Goal: Transaction & Acquisition: Purchase product/service

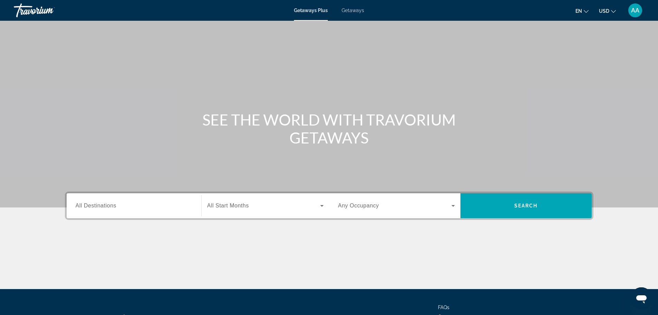
click at [116, 206] on span "All Destinations" at bounding box center [96, 205] width 41 height 6
click at [116, 206] on input "Destination All Destinations" at bounding box center [134, 206] width 117 height 8
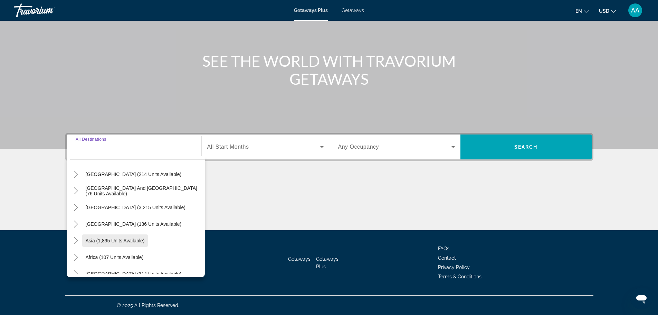
scroll to position [69, 0]
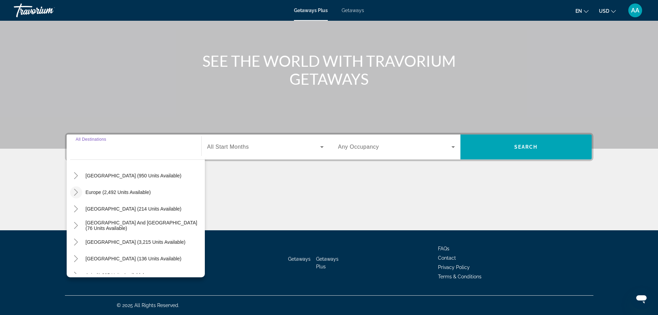
click at [77, 193] on icon "Toggle Europe (2,492 units available)" at bounding box center [76, 192] width 7 height 7
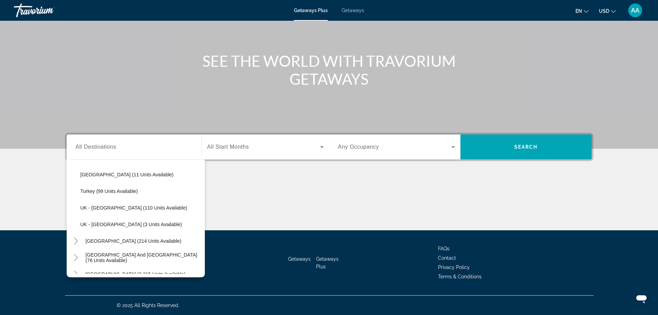
scroll to position [397, 0]
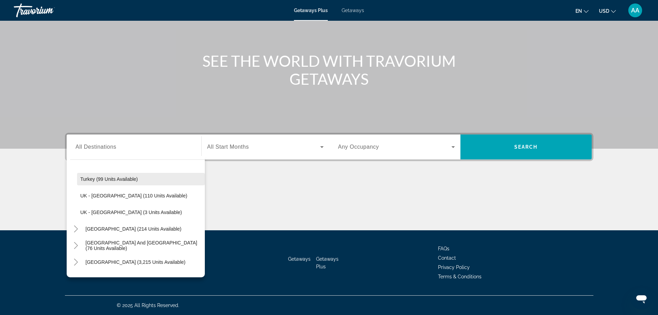
click at [130, 179] on span "Turkey (99 units available)" at bounding box center [110, 179] width 58 height 6
type input "**********"
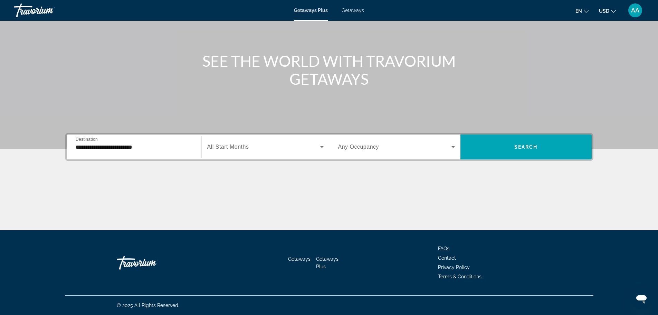
click at [248, 144] on span "All Start Months" at bounding box center [228, 147] width 42 height 6
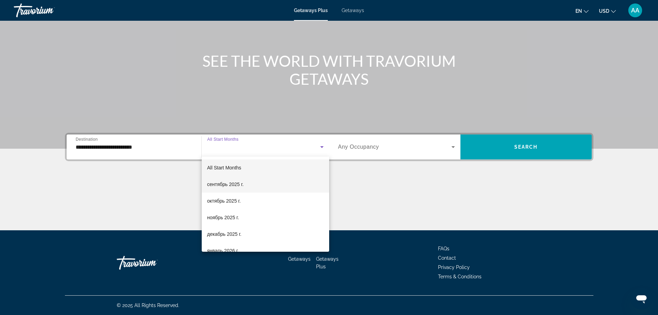
click at [239, 186] on span "сентябрь 2025 г." at bounding box center [225, 184] width 37 height 8
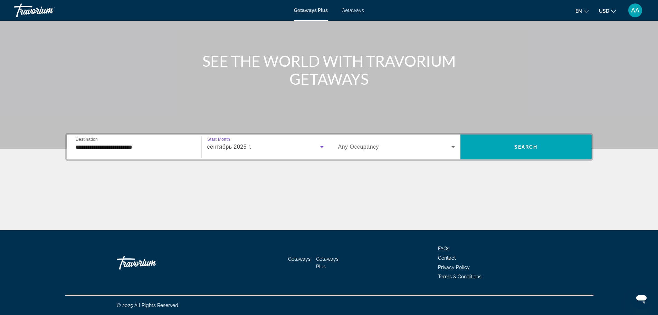
click at [359, 150] on label "Occupancy Any Occupancy" at bounding box center [358, 147] width 41 height 6
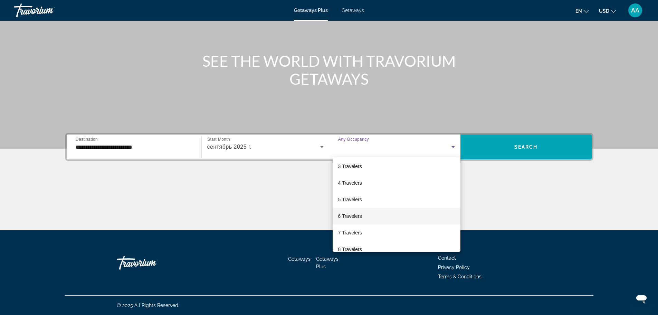
scroll to position [69, 0]
click at [362, 212] on span "8 Travelers" at bounding box center [350, 214] width 24 height 8
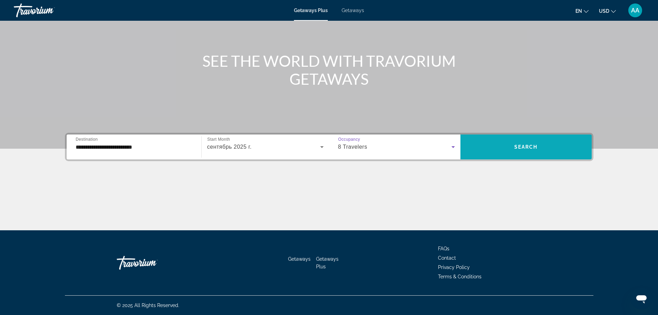
click at [501, 146] on span "Search widget" at bounding box center [526, 147] width 131 height 17
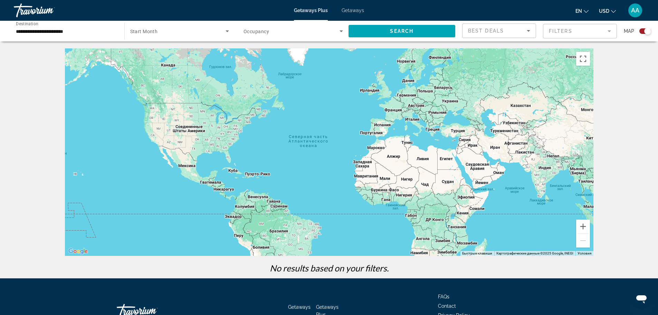
click at [249, 32] on span "Occupancy" at bounding box center [257, 32] width 26 height 6
click at [254, 58] on mat-option "Any Occupancy" at bounding box center [293, 52] width 110 height 17
click at [409, 29] on span "Search" at bounding box center [401, 31] width 23 height 6
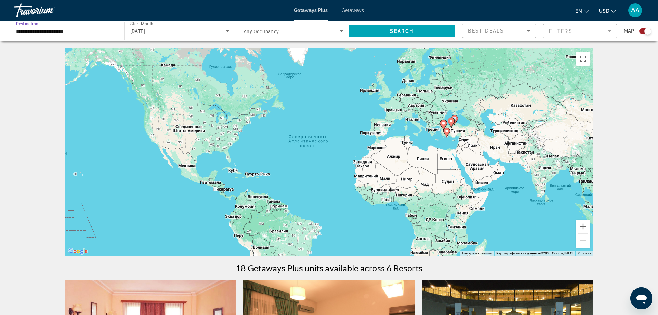
click at [67, 27] on input "**********" at bounding box center [66, 31] width 100 height 8
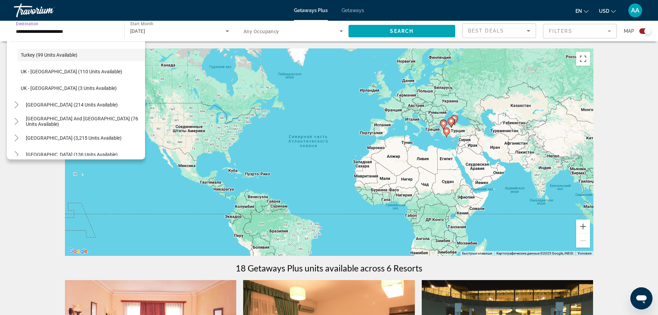
scroll to position [425, 0]
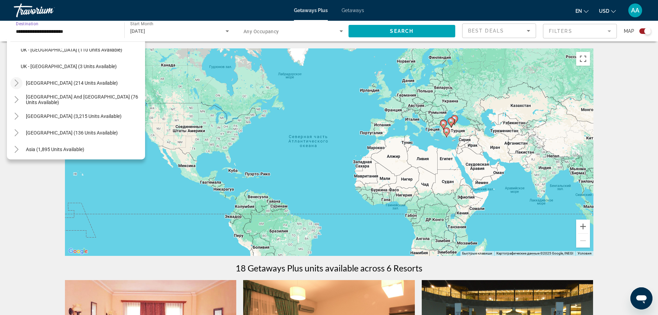
click at [16, 84] on icon "Toggle Australia (214 units available)" at bounding box center [16, 82] width 7 height 7
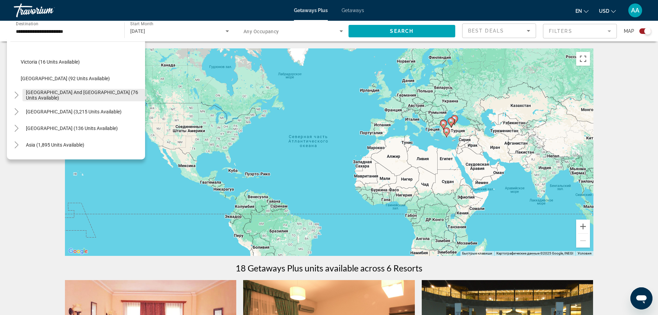
scroll to position [543, 0]
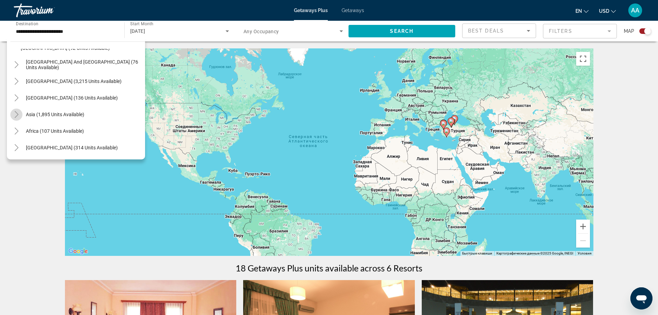
click at [15, 116] on icon "Toggle Asia (1,895 units available)" at bounding box center [16, 114] width 7 height 7
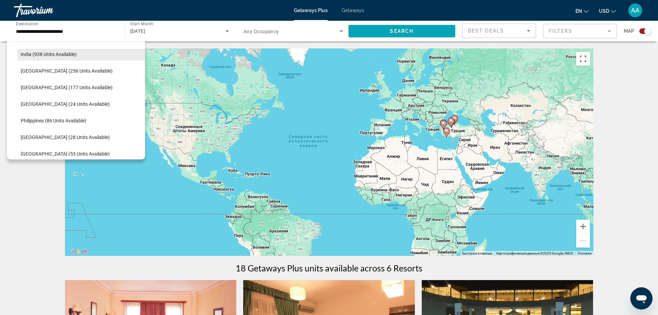
scroll to position [704, 0]
click at [69, 132] on span "Search widget" at bounding box center [81, 135] width 128 height 17
type input "**********"
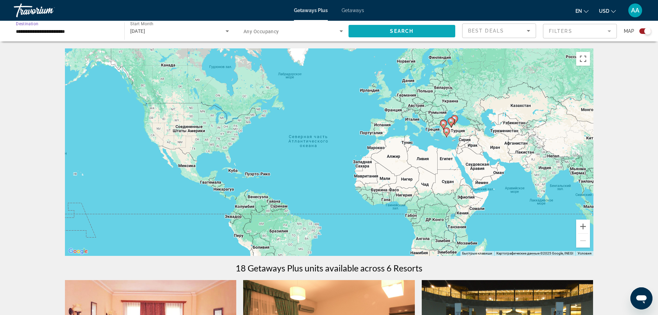
click at [413, 32] on span "Search" at bounding box center [401, 31] width 23 height 6
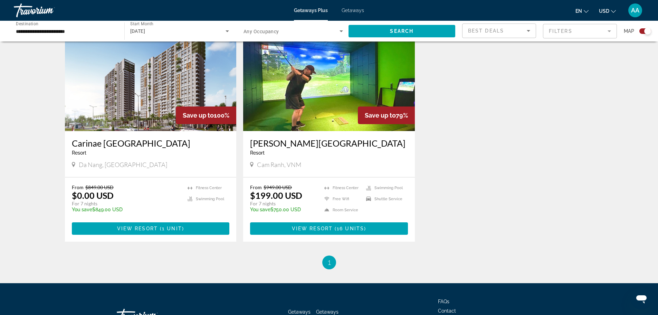
scroll to position [276, 0]
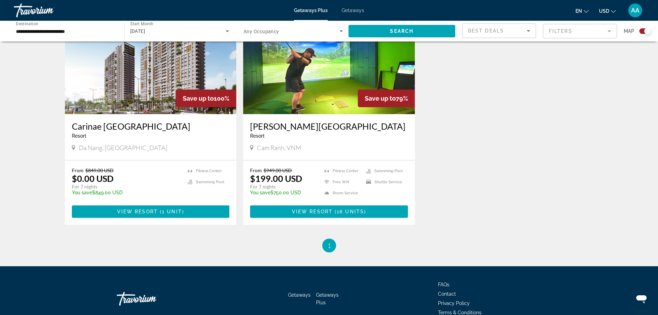
click at [138, 102] on img "Main content" at bounding box center [151, 58] width 172 height 111
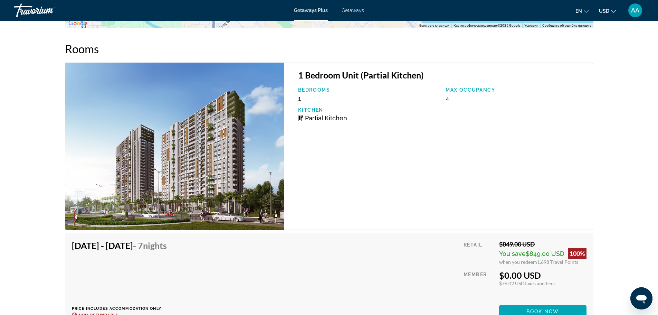
scroll to position [1081, 0]
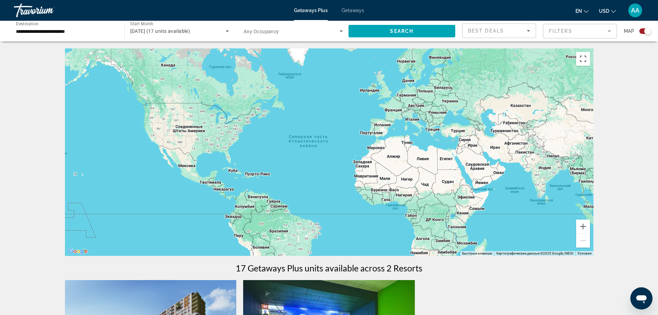
click at [62, 36] on div "**********" at bounding box center [66, 31] width 100 height 20
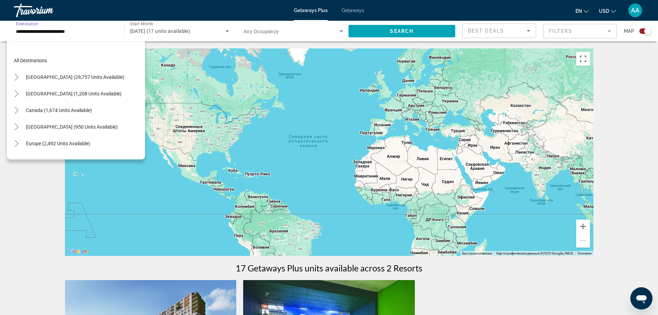
scroll to position [294, 0]
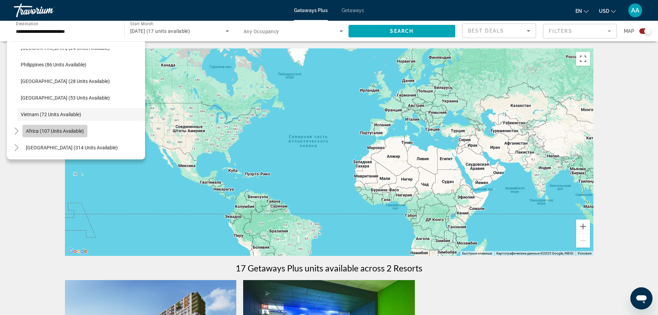
click at [71, 131] on span "Africa (107 units available)" at bounding box center [55, 131] width 58 height 6
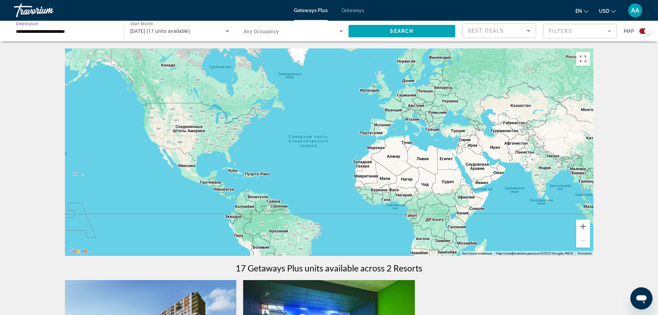
click at [81, 28] on input "**********" at bounding box center [66, 31] width 100 height 8
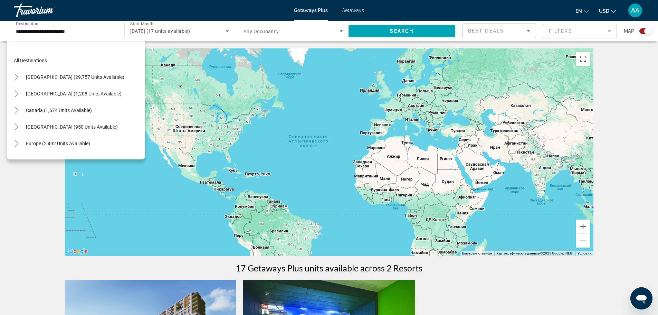
scroll to position [323, 0]
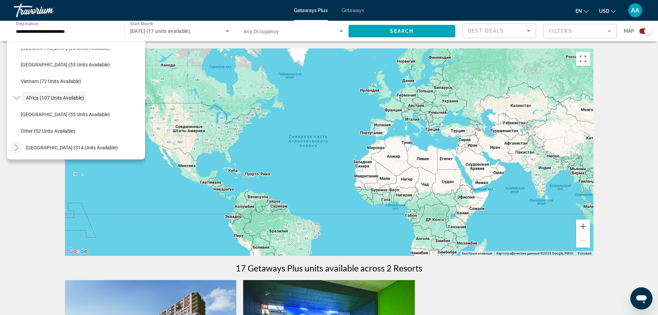
click at [18, 144] on icon "Toggle Middle East (314 units available)" at bounding box center [16, 147] width 7 height 7
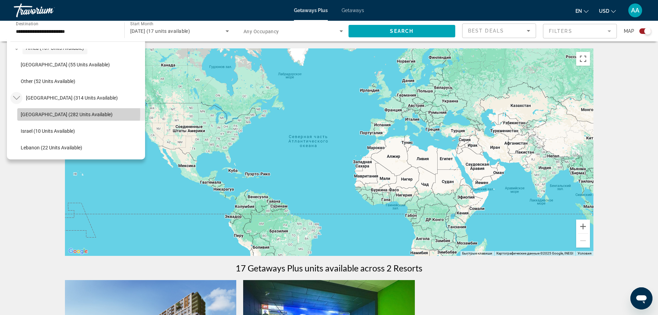
click at [57, 113] on span "Egypt (282 units available)" at bounding box center [67, 115] width 92 height 6
type input "**********"
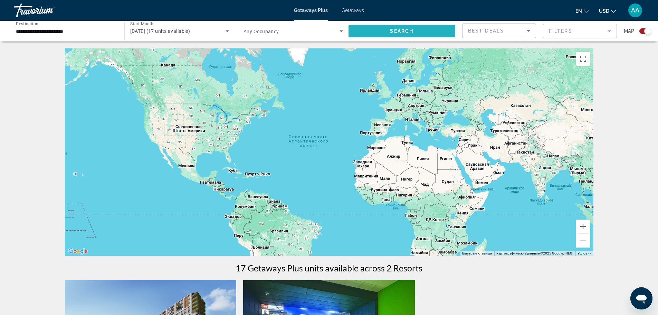
click at [413, 30] on span "Search" at bounding box center [401, 31] width 23 height 6
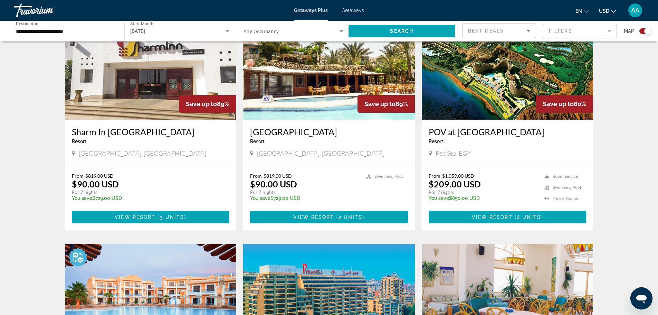
scroll to position [276, 0]
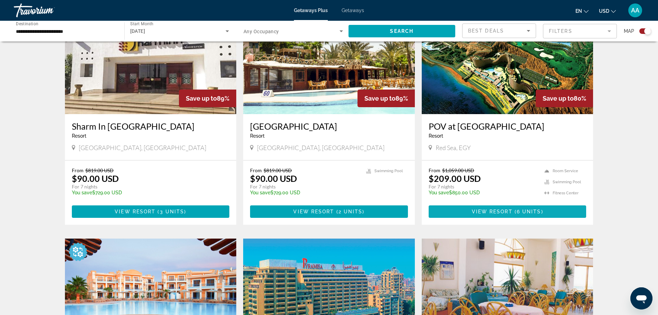
click at [500, 210] on span "View Resort" at bounding box center [492, 212] width 41 height 6
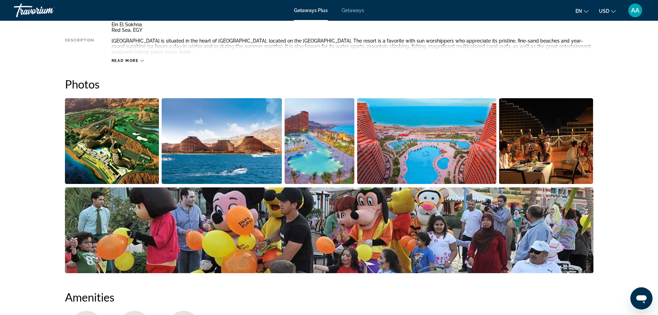
scroll to position [242, 0]
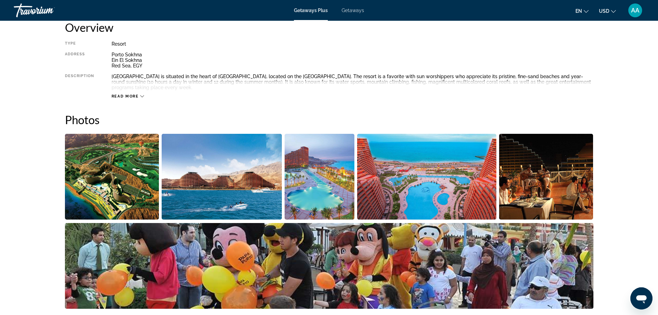
click at [323, 185] on img "Open full-screen image slider" at bounding box center [320, 177] width 70 height 86
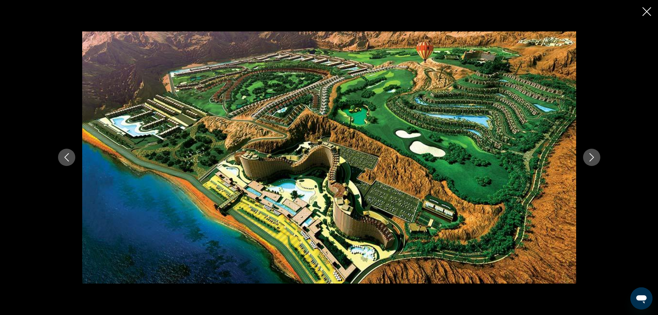
click at [591, 153] on icon "Next image" at bounding box center [592, 157] width 8 height 8
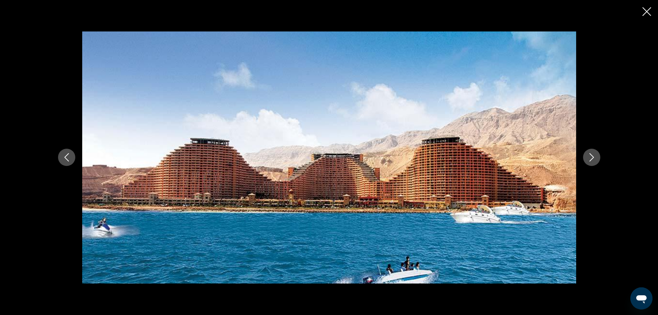
click at [591, 153] on icon "Next image" at bounding box center [592, 157] width 8 height 8
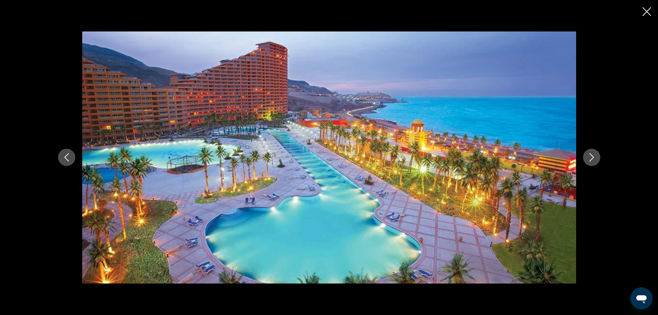
click at [591, 153] on icon "Next image" at bounding box center [592, 157] width 8 height 8
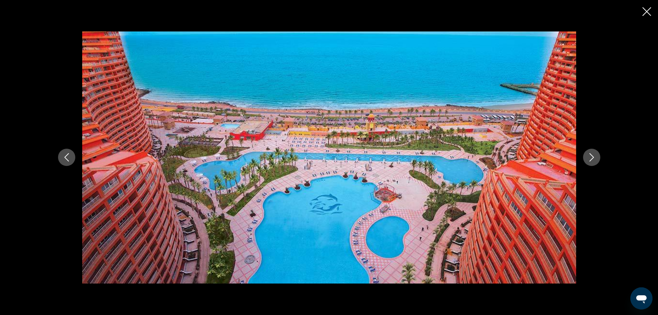
click at [591, 153] on icon "Next image" at bounding box center [592, 157] width 8 height 8
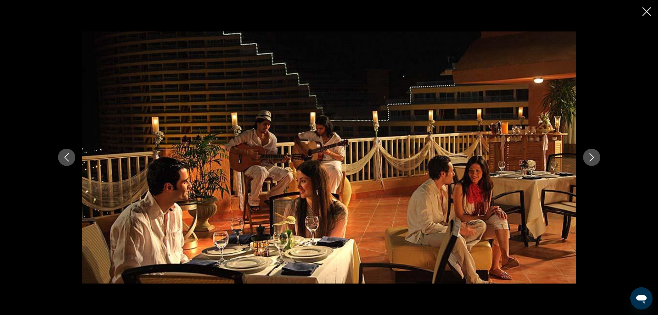
click at [591, 153] on icon "Next image" at bounding box center [592, 157] width 8 height 8
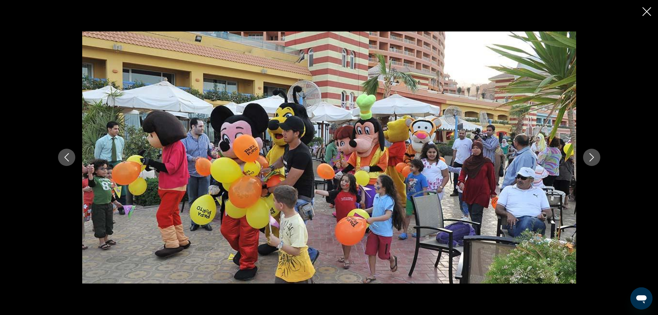
click at [591, 153] on icon "Next image" at bounding box center [592, 157] width 8 height 8
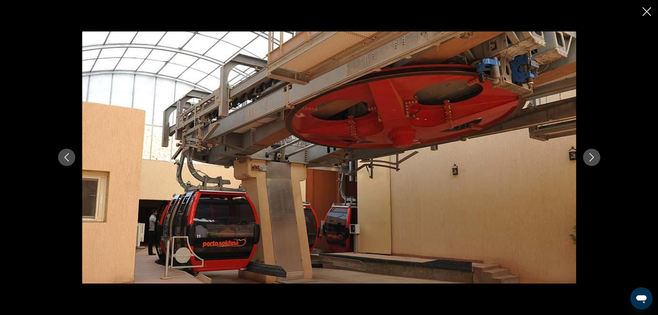
click at [645, 9] on icon "Close slideshow" at bounding box center [647, 11] width 9 height 9
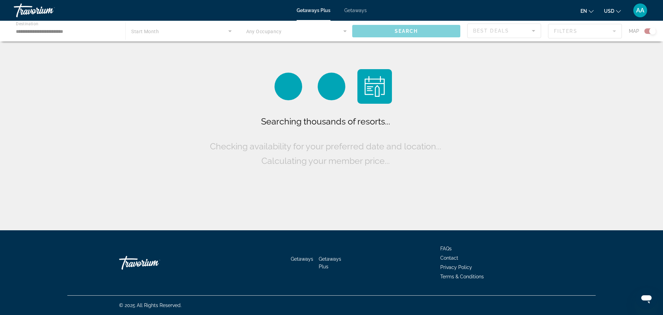
click at [56, 31] on div "Main content" at bounding box center [331, 31] width 663 height 21
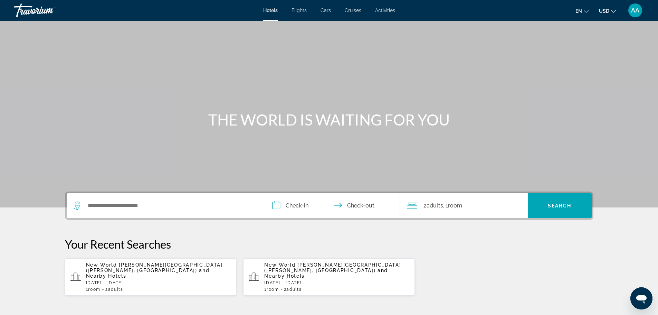
click at [134, 211] on div "Search widget" at bounding box center [166, 205] width 185 height 25
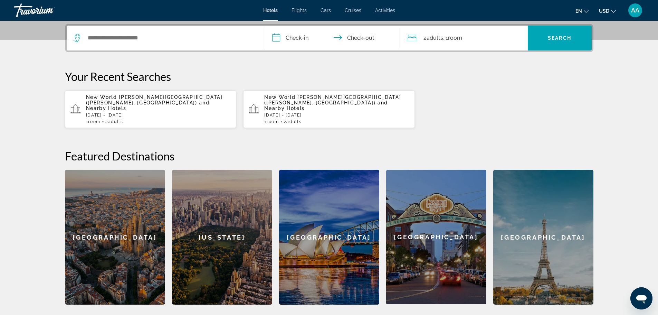
scroll to position [169, 0]
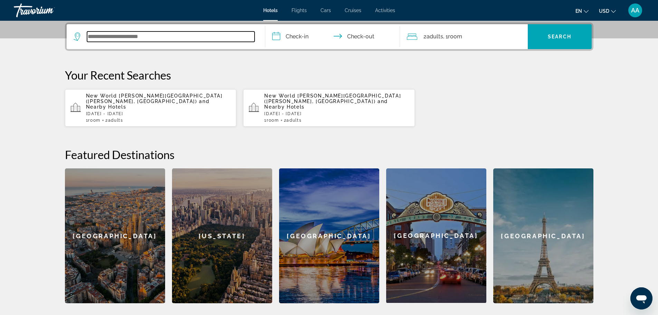
click at [126, 39] on input "Search widget" at bounding box center [171, 36] width 168 height 10
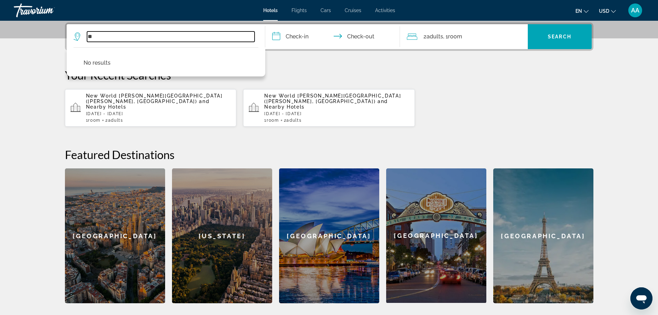
type input "*"
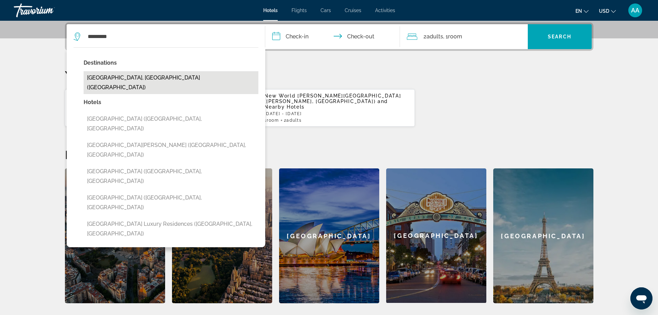
click at [133, 77] on button "[GEOGRAPHIC_DATA], [GEOGRAPHIC_DATA] ([GEOGRAPHIC_DATA])" at bounding box center [171, 82] width 175 height 23
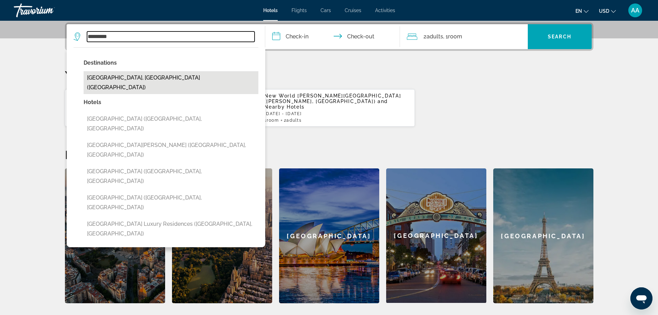
type input "**********"
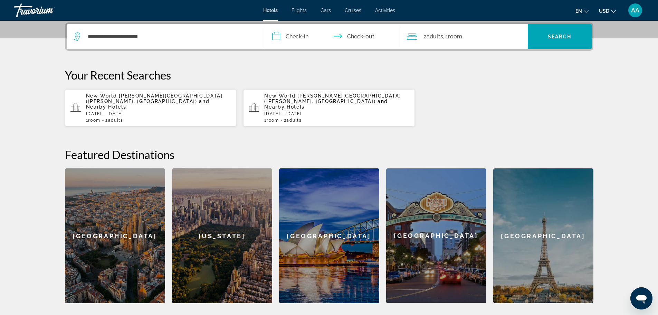
click at [292, 36] on input "**********" at bounding box center [334, 37] width 138 height 27
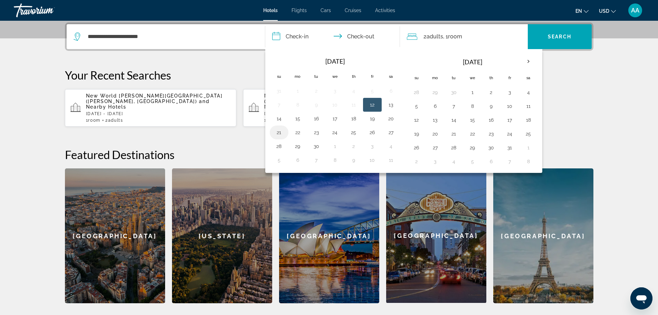
click at [280, 134] on button "21" at bounding box center [279, 132] width 11 height 10
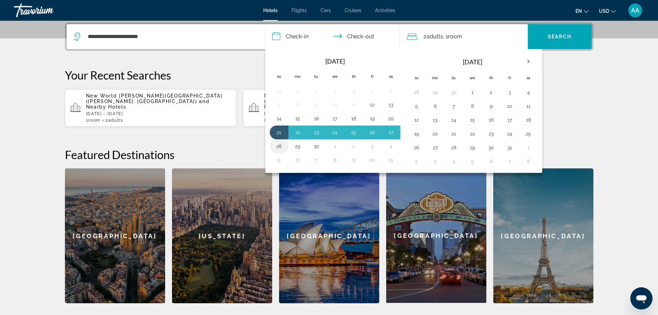
click at [280, 149] on button "28" at bounding box center [279, 146] width 11 height 10
type input "**********"
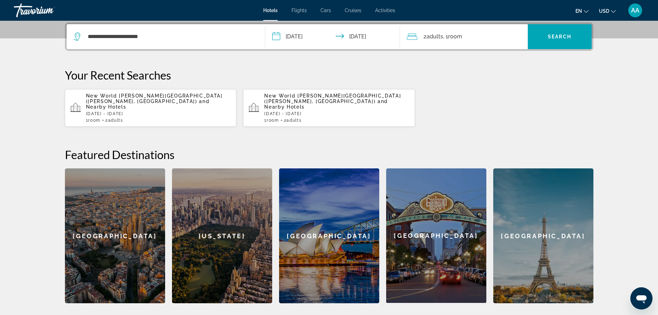
click at [469, 42] on div "2 Adult Adults , 1 Room rooms" at bounding box center [467, 36] width 121 height 25
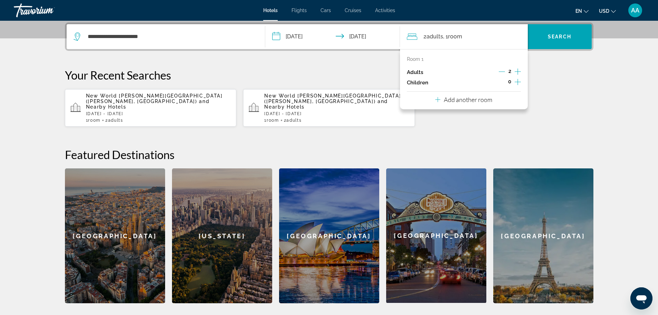
click at [518, 81] on icon "Increment children" at bounding box center [518, 82] width 6 height 6
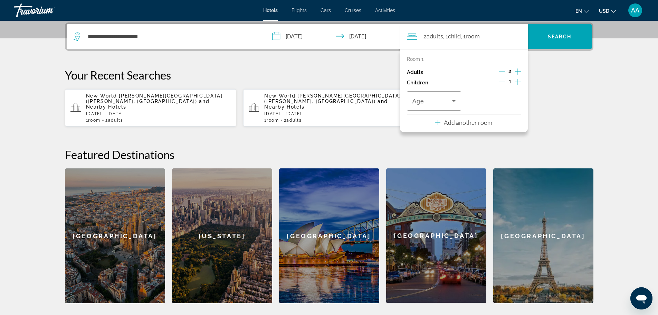
click at [518, 81] on icon "Increment children" at bounding box center [518, 82] width 6 height 6
click at [441, 109] on div "Travelers: 2 adults, 2 children" at bounding box center [435, 100] width 44 height 19
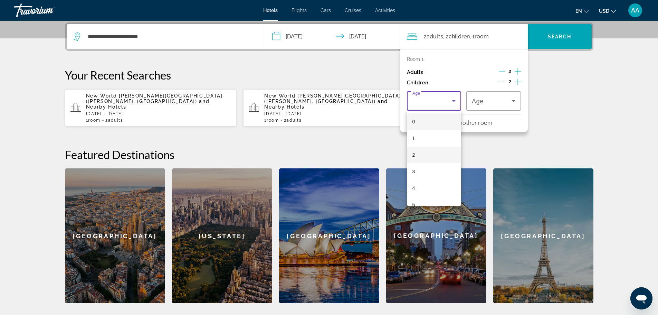
click at [422, 152] on mat-option "2" at bounding box center [434, 154] width 55 height 17
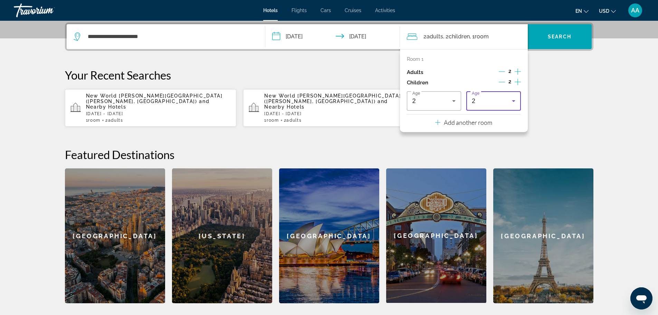
click at [492, 97] on div "2" at bounding box center [492, 101] width 40 height 8
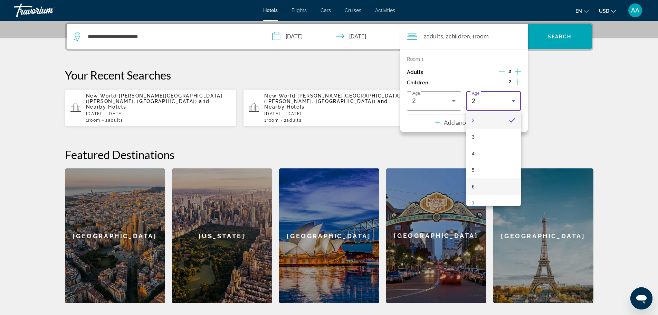
scroll to position [69, 0]
click at [483, 133] on mat-option "5" at bounding box center [493, 135] width 55 height 17
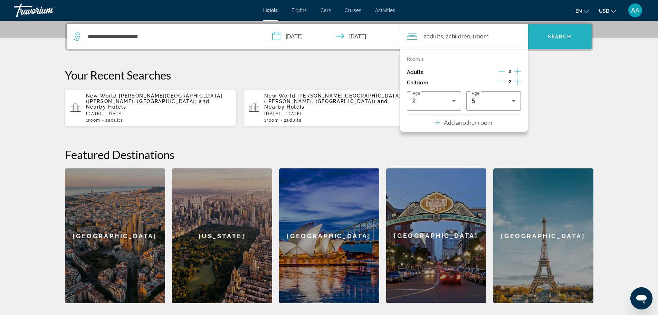
click at [561, 42] on span "Search widget" at bounding box center [560, 36] width 64 height 17
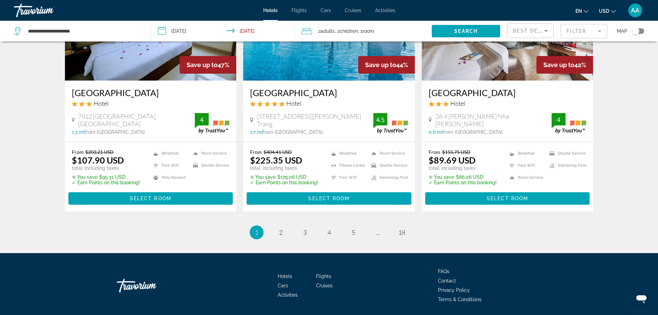
scroll to position [882, 0]
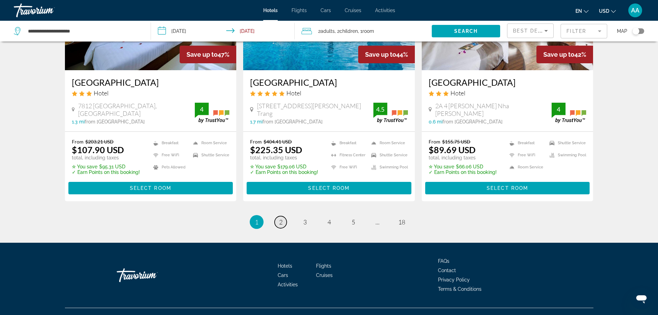
click at [279, 218] on span "2" at bounding box center [280, 222] width 3 height 8
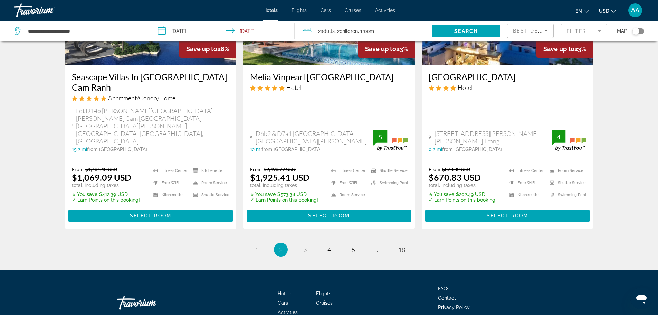
scroll to position [890, 0]
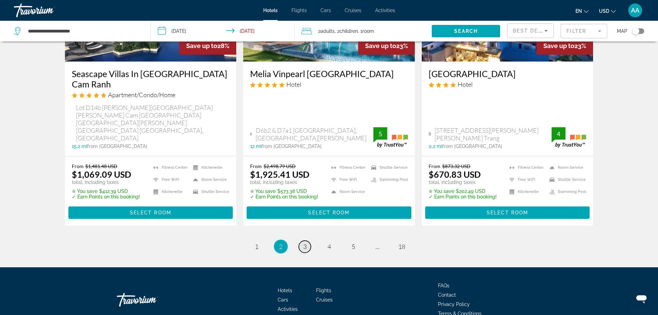
click at [304, 243] on span "3" at bounding box center [304, 247] width 3 height 8
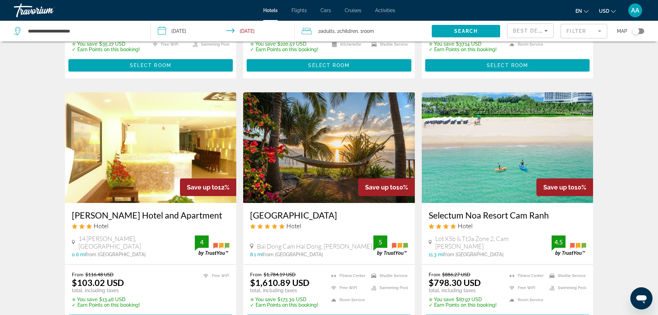
scroll to position [795, 0]
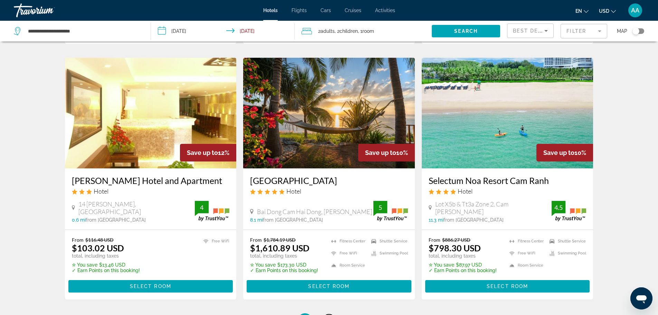
click at [327, 314] on link "page 4" at bounding box center [329, 320] width 12 height 12
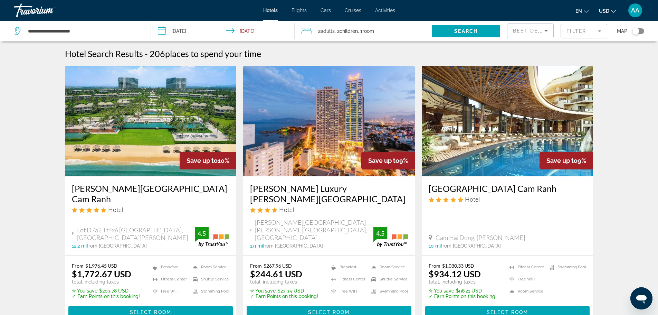
scroll to position [35, 0]
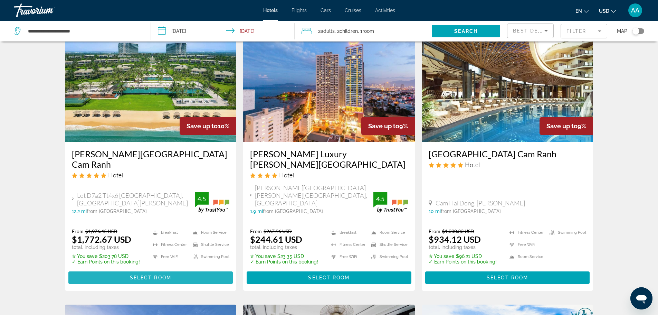
click at [146, 275] on span "Select Room" at bounding box center [150, 278] width 41 height 6
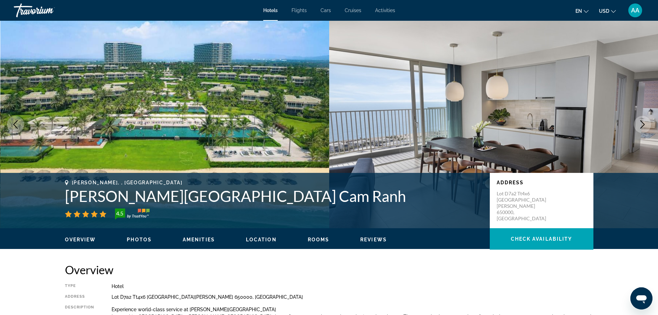
click at [642, 123] on icon "Next image" at bounding box center [643, 124] width 8 height 8
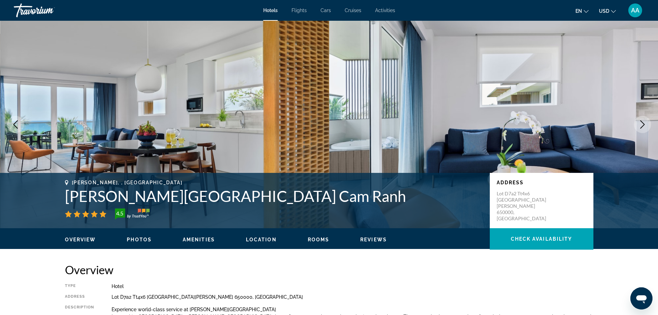
click at [642, 123] on icon "Next image" at bounding box center [643, 124] width 8 height 8
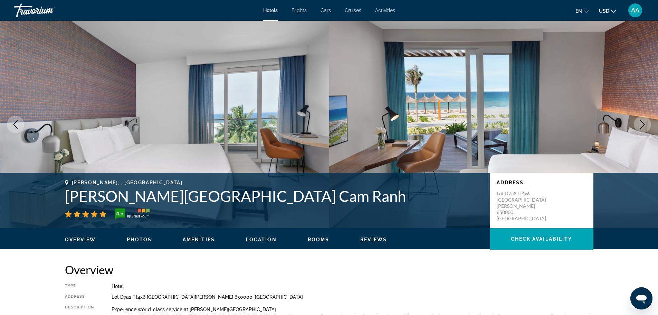
click at [642, 123] on icon "Next image" at bounding box center [643, 124] width 8 height 8
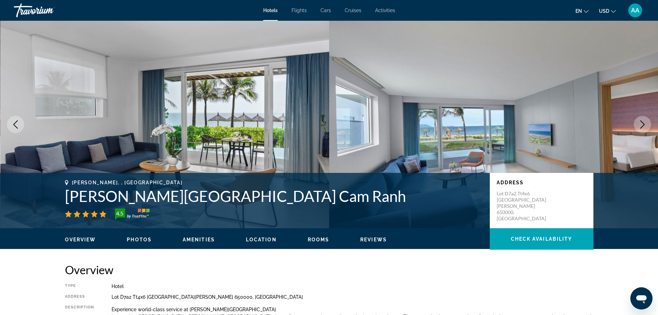
click at [642, 123] on icon "Next image" at bounding box center [643, 124] width 8 height 8
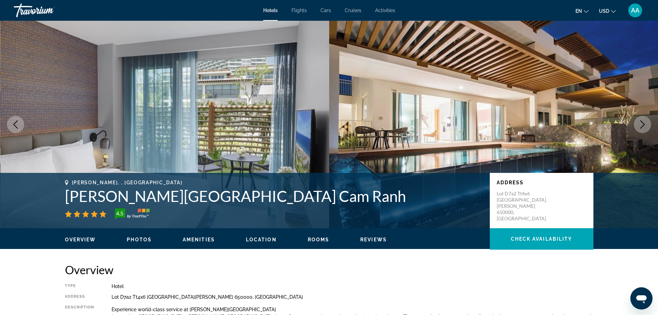
click at [642, 123] on icon "Next image" at bounding box center [643, 124] width 8 height 8
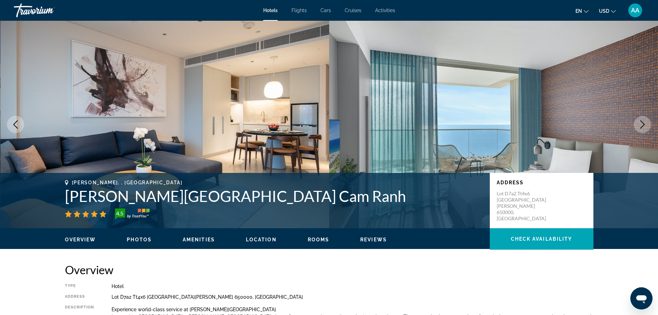
click at [642, 123] on icon "Next image" at bounding box center [643, 124] width 8 height 8
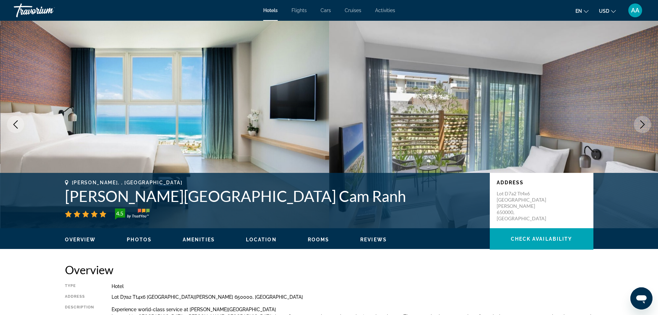
click at [642, 123] on icon "Next image" at bounding box center [643, 124] width 8 height 8
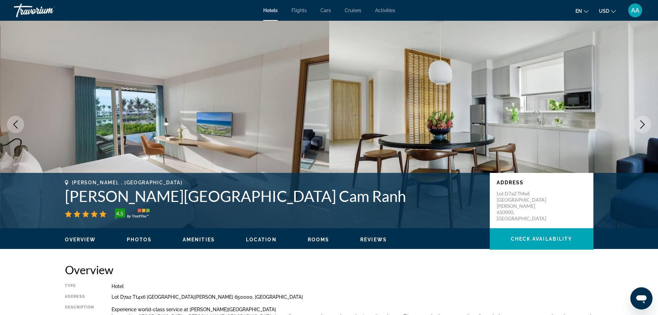
click at [642, 123] on icon "Next image" at bounding box center [643, 124] width 8 height 8
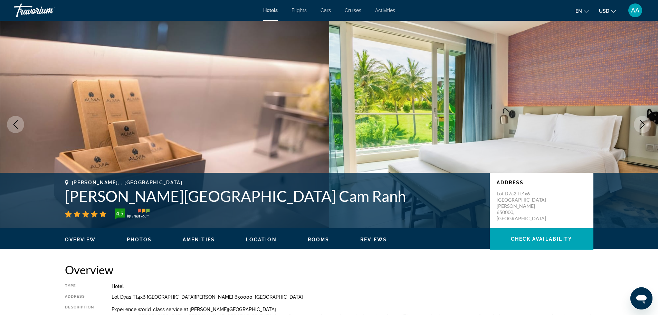
click at [642, 123] on icon "Next image" at bounding box center [643, 124] width 8 height 8
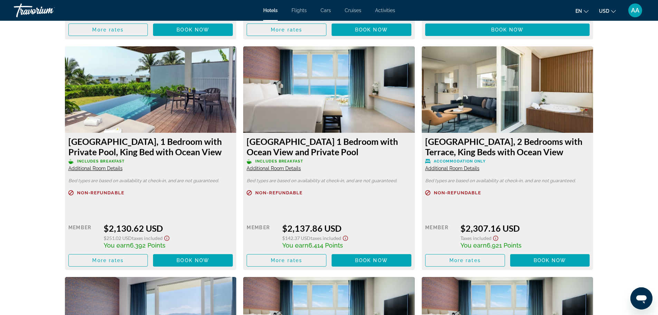
scroll to position [1176, 0]
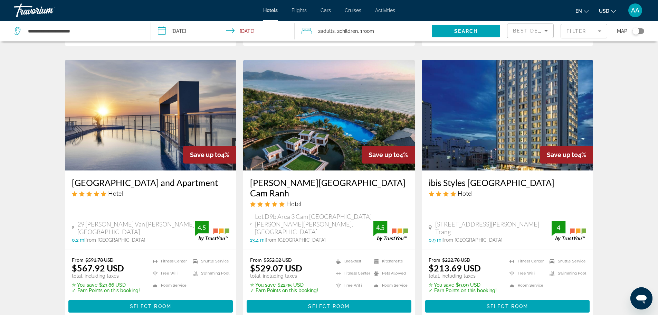
scroll to position [829, 0]
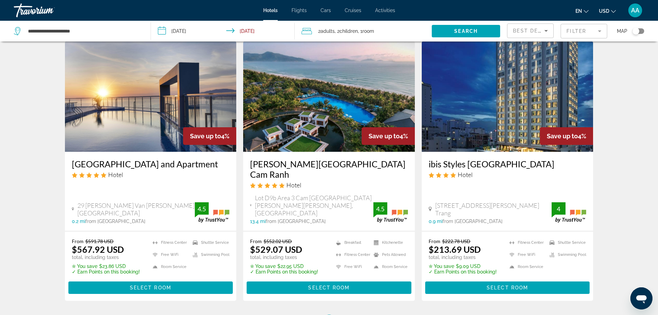
click at [354, 314] on span "5" at bounding box center [353, 322] width 3 height 8
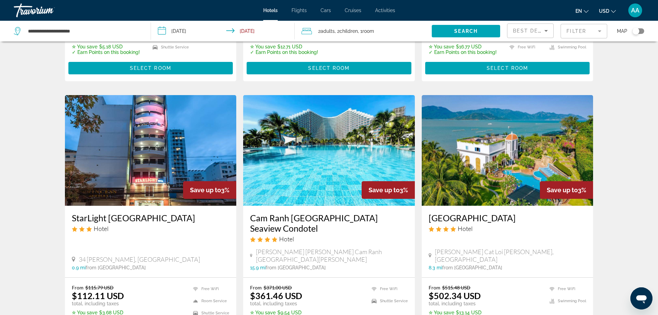
scroll to position [518, 0]
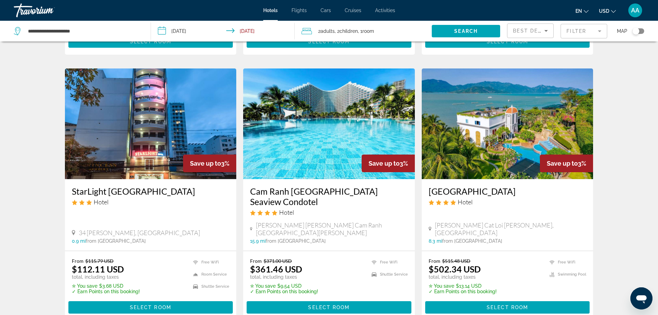
click at [314, 200] on h3 "Cam Ranh [GEOGRAPHIC_DATA] Seaview Condotel" at bounding box center [329, 196] width 158 height 21
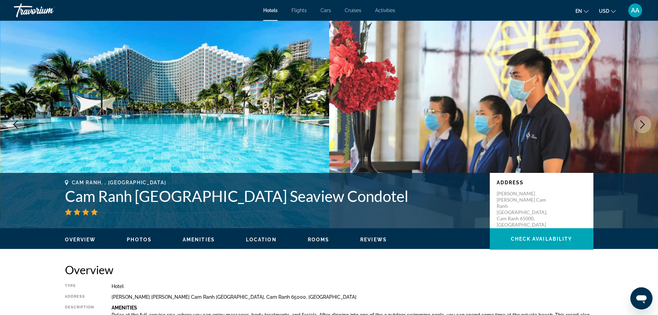
click at [643, 124] on icon "Next image" at bounding box center [643, 124] width 8 height 8
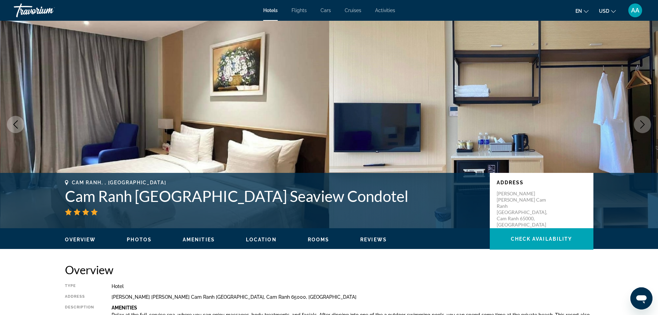
click at [643, 124] on icon "Next image" at bounding box center [643, 124] width 8 height 8
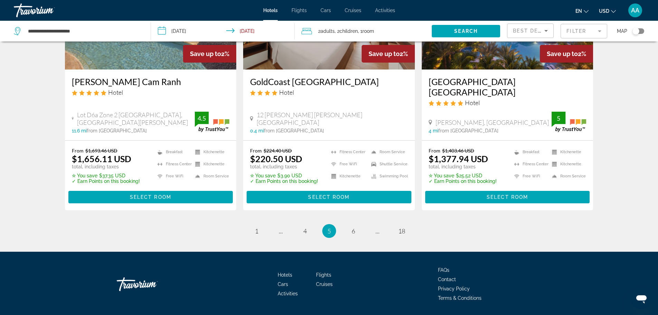
scroll to position [897, 0]
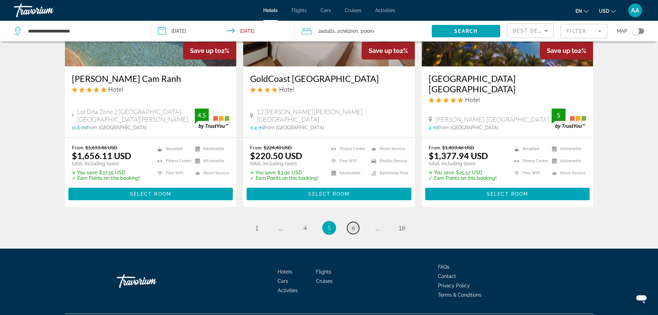
click at [353, 224] on span "6" at bounding box center [353, 228] width 3 height 8
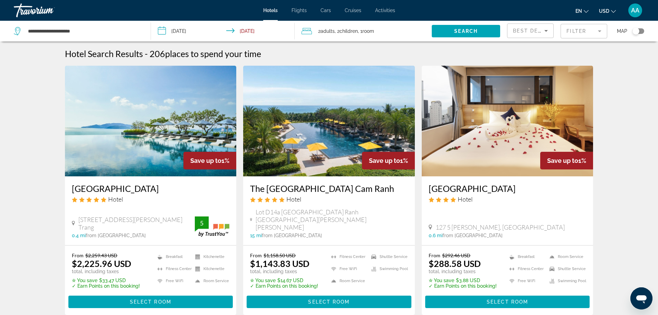
click at [535, 30] on span "Best Deals" at bounding box center [531, 31] width 36 height 6
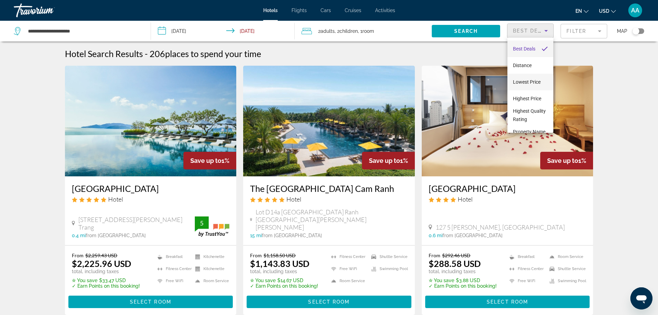
click at [530, 79] on span "Lowest Price" at bounding box center [527, 82] width 28 height 6
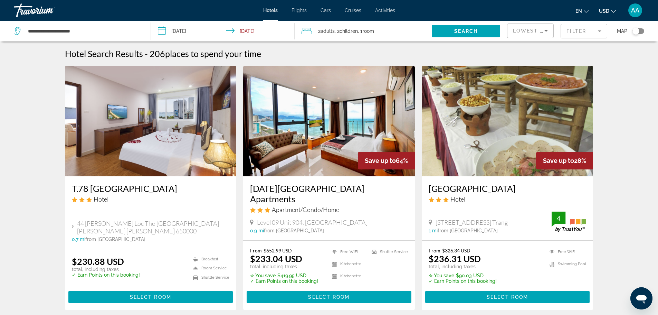
click at [571, 30] on mat-form-field "Filter" at bounding box center [584, 31] width 47 height 15
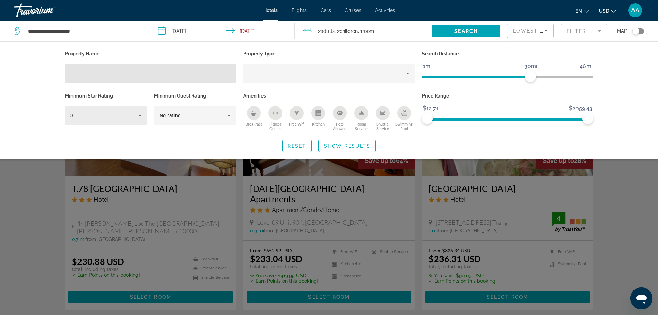
click at [94, 113] on div "3" at bounding box center [104, 115] width 68 height 8
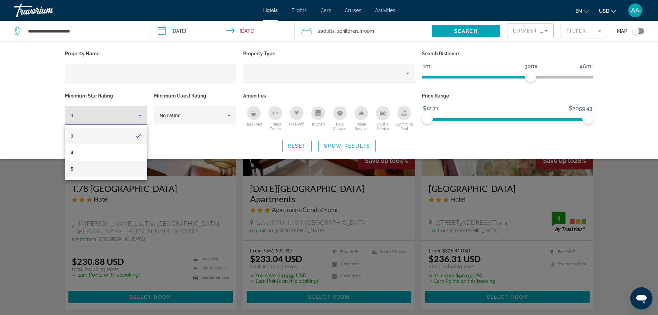
click at [92, 166] on mat-option "5" at bounding box center [106, 169] width 82 height 17
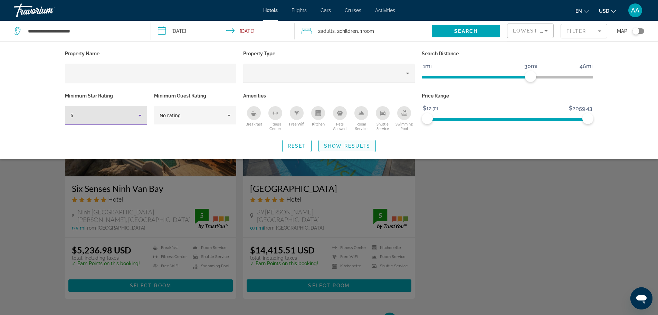
click at [339, 149] on span "Search widget" at bounding box center [347, 146] width 57 height 17
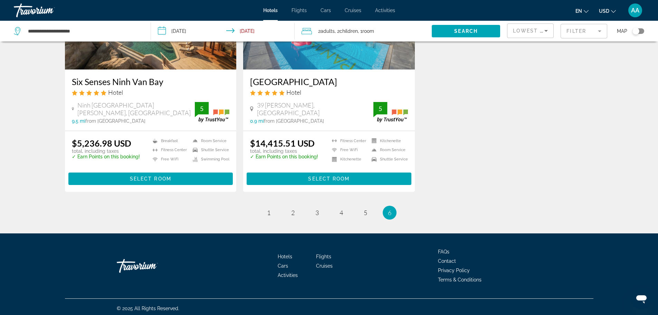
scroll to position [109, 0]
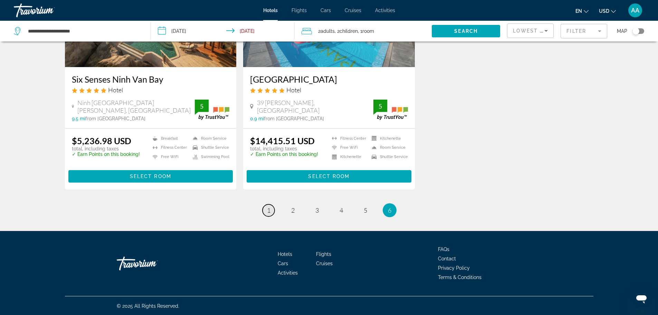
click at [267, 210] on span "1" at bounding box center [268, 210] width 3 height 8
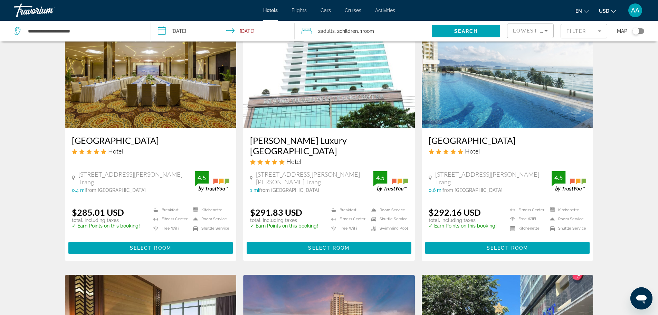
scroll to position [518, 0]
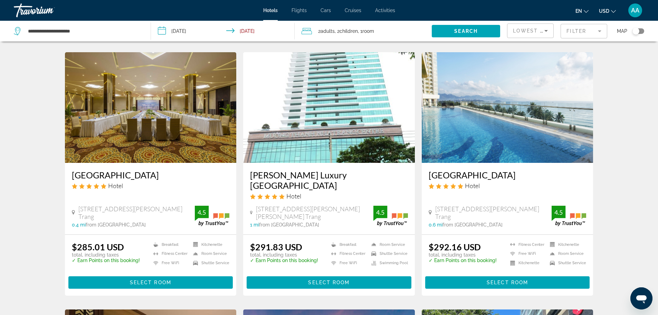
click at [462, 171] on h3 "[GEOGRAPHIC_DATA]" at bounding box center [508, 175] width 158 height 10
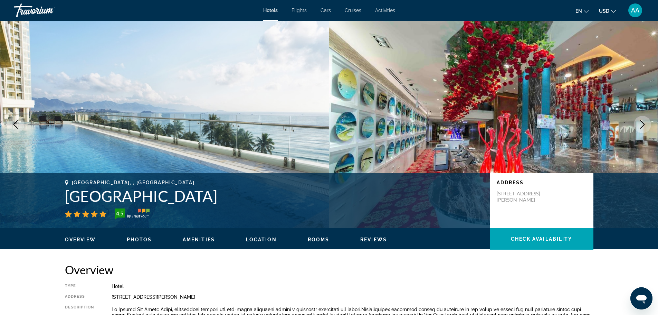
click at [644, 125] on icon "Next image" at bounding box center [643, 124] width 8 height 8
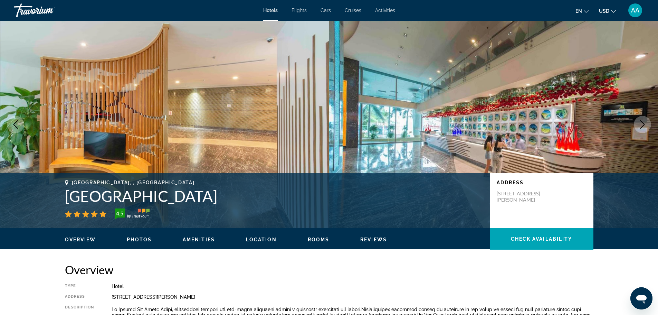
click at [644, 125] on icon "Next image" at bounding box center [643, 124] width 8 height 8
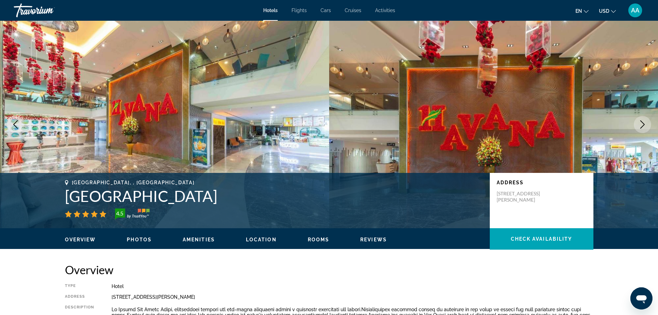
click at [644, 125] on icon "Next image" at bounding box center [643, 124] width 8 height 8
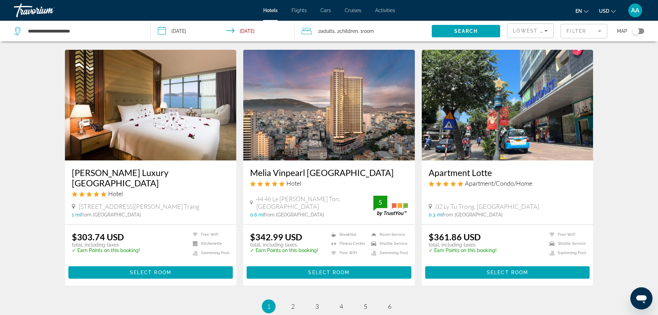
scroll to position [795, 0]
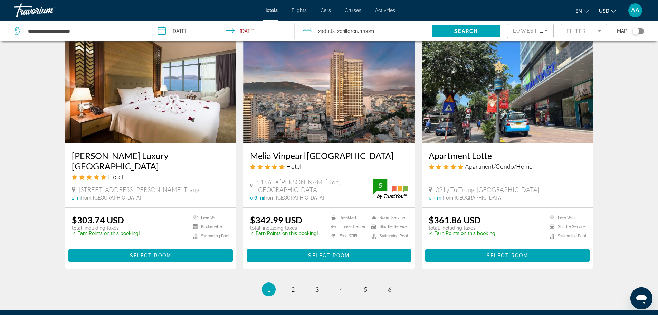
click at [320, 150] on h3 "Melia Vinpearl [GEOGRAPHIC_DATA]" at bounding box center [329, 155] width 158 height 10
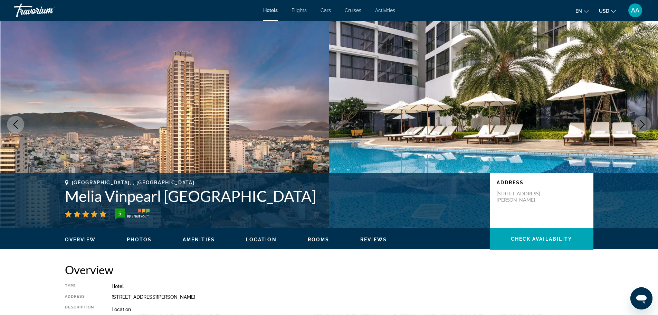
click at [644, 125] on icon "Next image" at bounding box center [643, 124] width 4 height 8
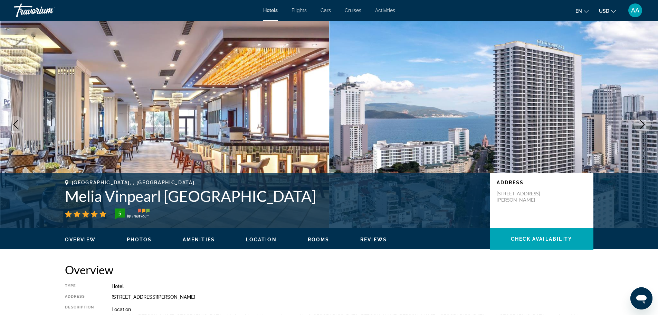
click at [644, 125] on icon "Next image" at bounding box center [643, 124] width 4 height 8
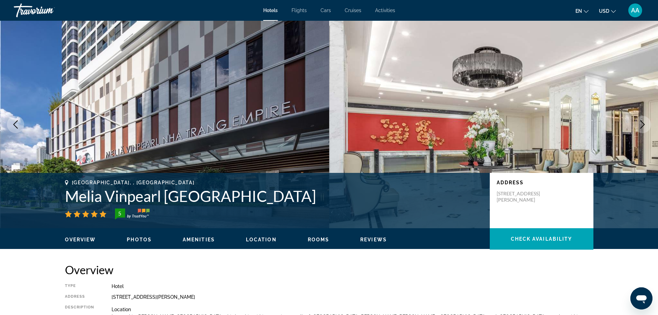
click at [644, 125] on icon "Next image" at bounding box center [643, 124] width 4 height 8
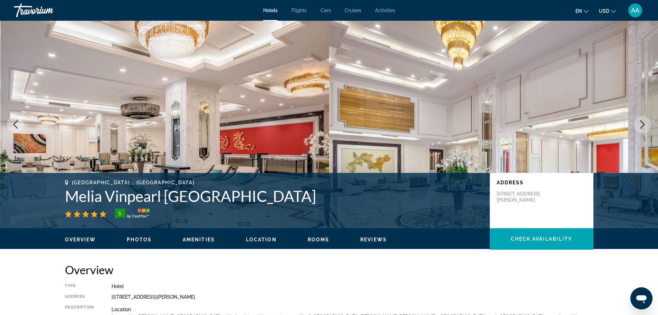
click at [644, 125] on icon "Next image" at bounding box center [643, 124] width 4 height 8
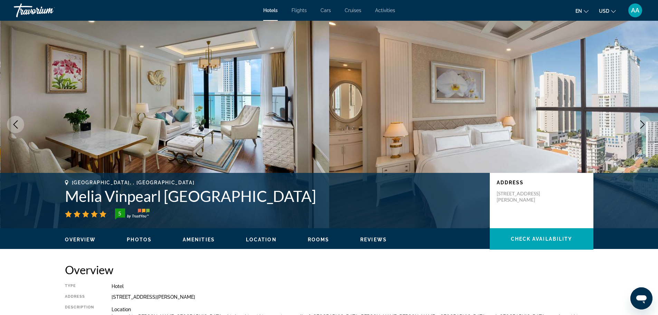
click at [644, 125] on icon "Next image" at bounding box center [643, 124] width 4 height 8
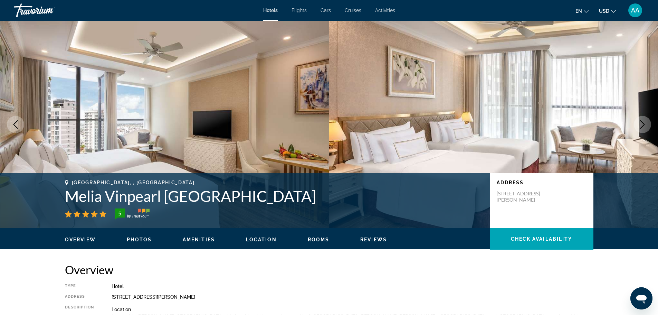
click at [644, 125] on icon "Next image" at bounding box center [643, 124] width 4 height 8
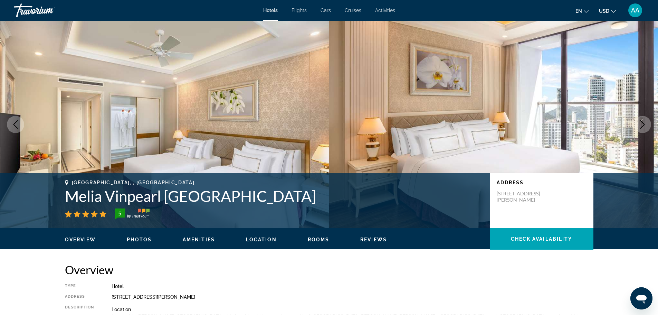
click at [644, 125] on icon "Next image" at bounding box center [643, 124] width 4 height 8
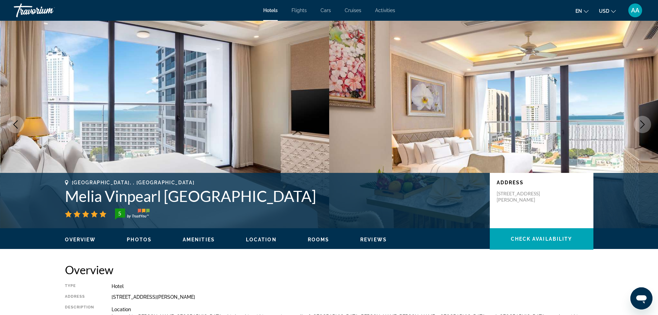
click at [644, 125] on icon "Next image" at bounding box center [643, 124] width 4 height 8
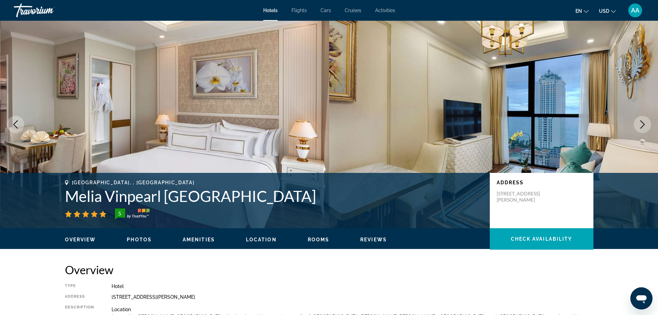
click at [644, 125] on icon "Next image" at bounding box center [643, 124] width 4 height 8
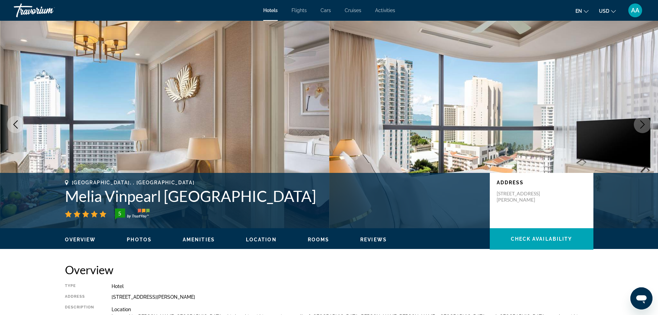
click at [644, 125] on icon "Next image" at bounding box center [643, 124] width 4 height 8
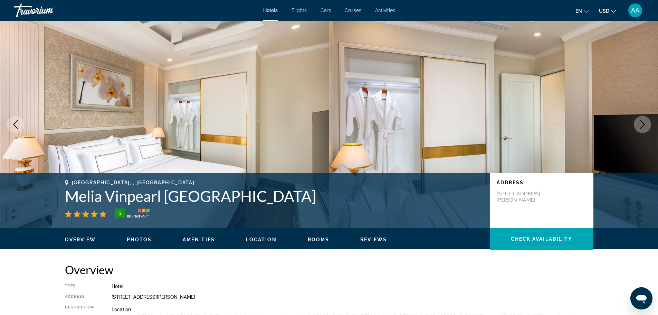
click at [644, 125] on icon "Next image" at bounding box center [643, 124] width 4 height 8
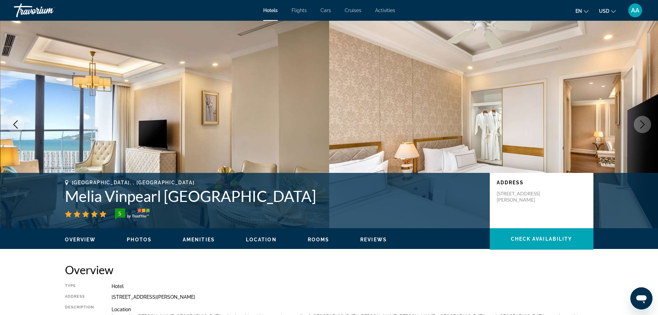
click at [644, 125] on icon "Next image" at bounding box center [643, 124] width 4 height 8
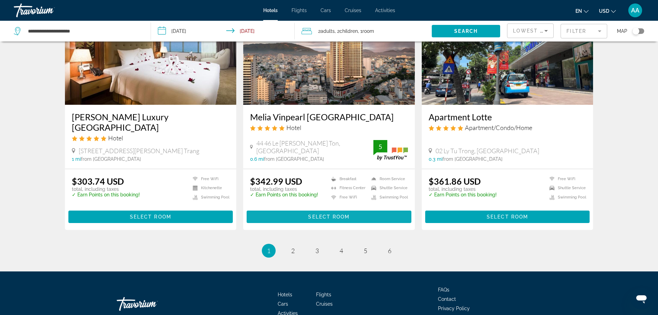
scroll to position [823, 0]
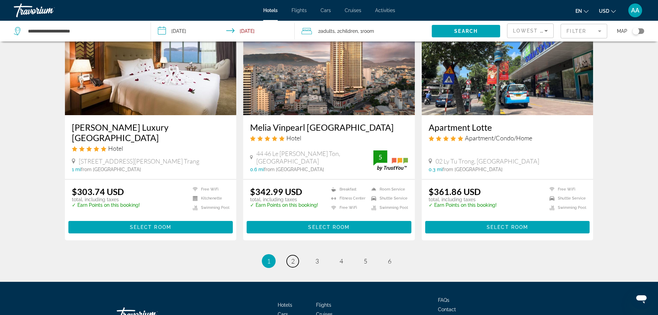
click at [295, 255] on link "page 2" at bounding box center [293, 261] width 12 height 12
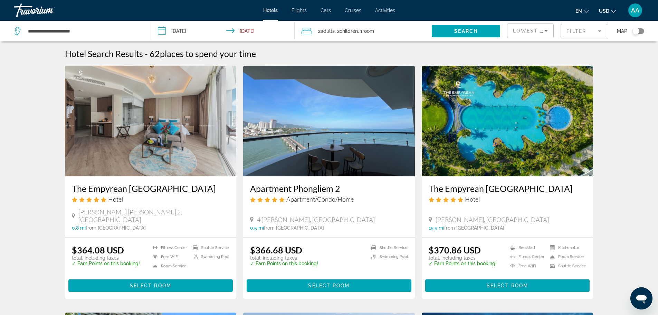
scroll to position [35, 0]
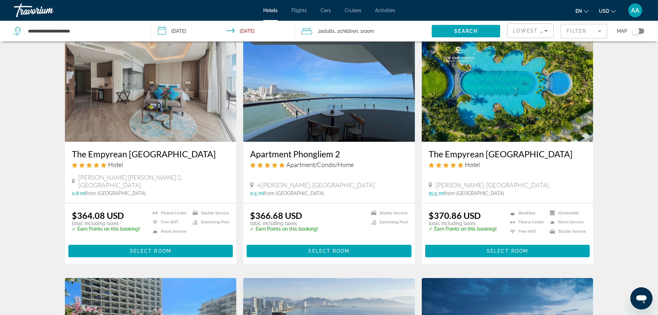
click at [513, 154] on h3 "The Empyrean [GEOGRAPHIC_DATA]" at bounding box center [508, 154] width 158 height 10
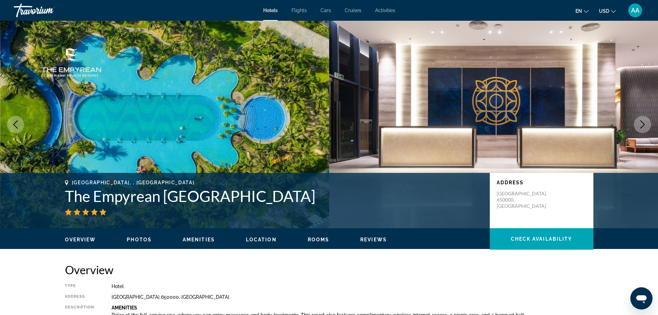
click at [646, 127] on icon "Next image" at bounding box center [643, 124] width 8 height 8
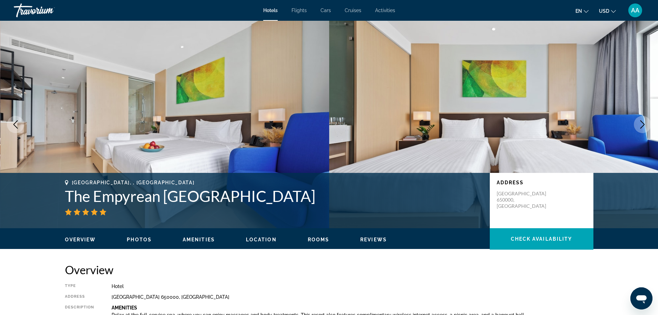
click at [646, 127] on icon "Next image" at bounding box center [643, 124] width 8 height 8
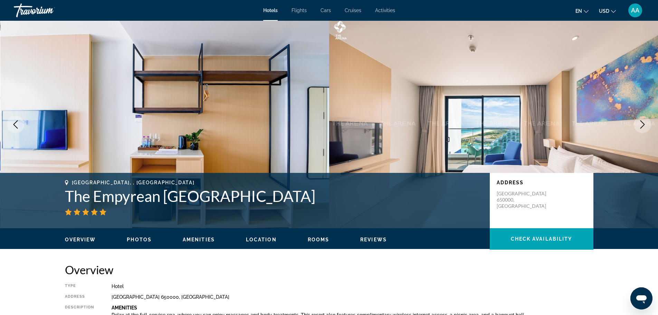
click at [645, 125] on icon "Next image" at bounding box center [643, 124] width 8 height 8
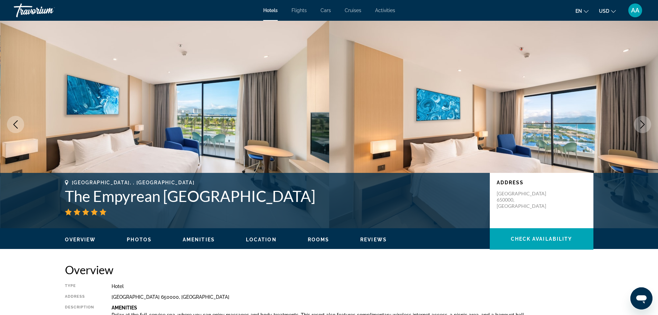
click at [645, 125] on icon "Next image" at bounding box center [643, 124] width 8 height 8
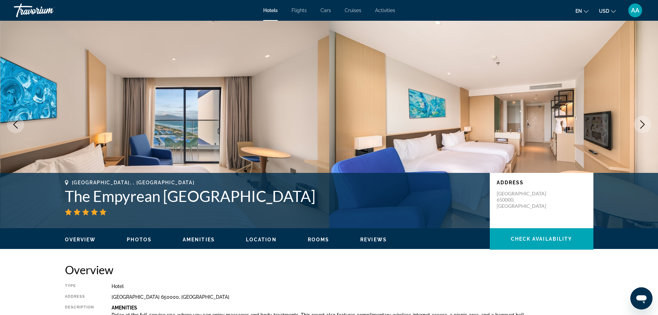
click at [645, 125] on icon "Next image" at bounding box center [643, 124] width 8 height 8
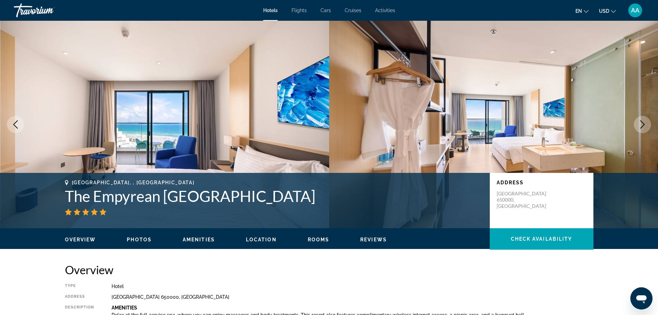
click at [645, 125] on icon "Next image" at bounding box center [643, 124] width 8 height 8
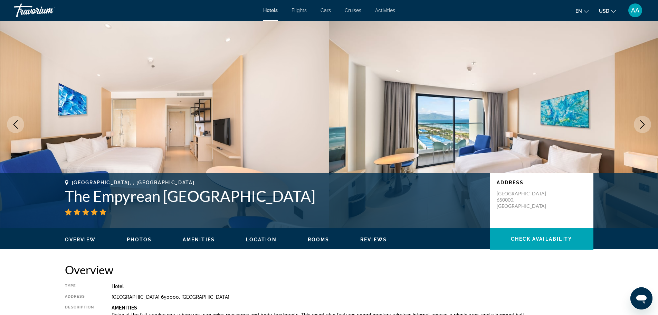
click at [645, 125] on icon "Next image" at bounding box center [643, 124] width 8 height 8
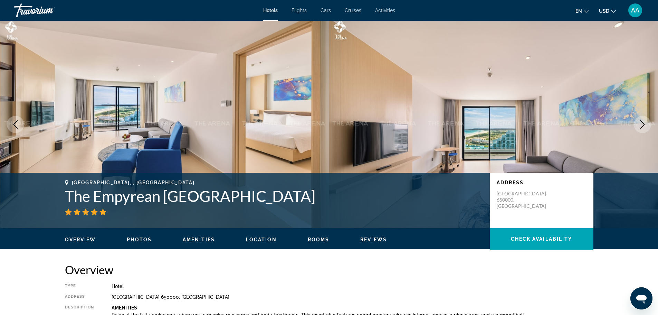
click at [646, 123] on icon "Next image" at bounding box center [643, 124] width 8 height 8
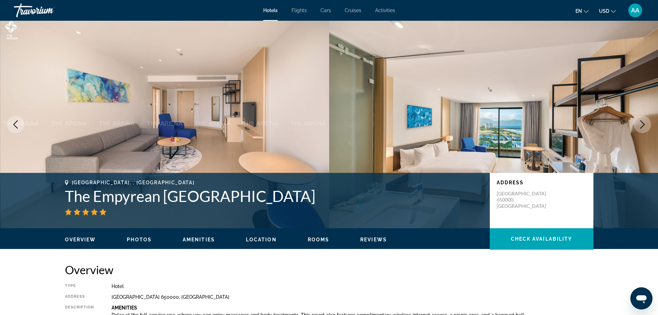
click at [646, 123] on icon "Next image" at bounding box center [643, 124] width 8 height 8
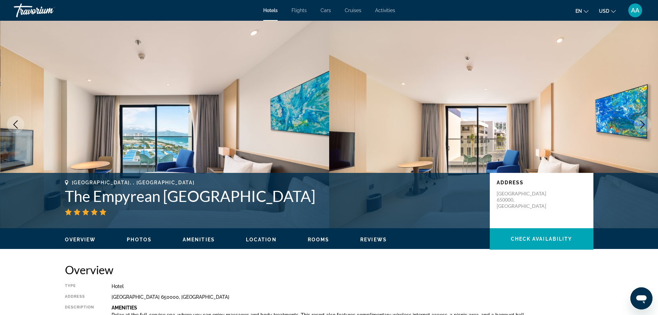
click at [646, 123] on icon "Next image" at bounding box center [643, 124] width 8 height 8
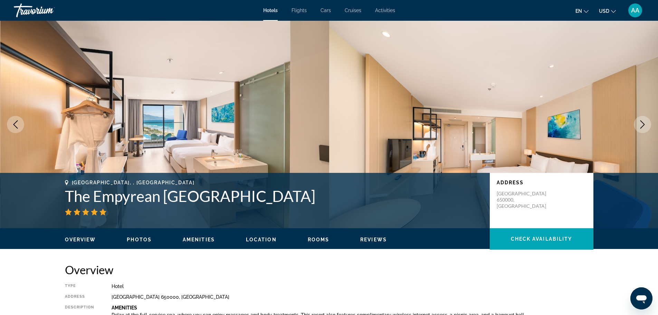
click at [646, 123] on icon "Next image" at bounding box center [643, 124] width 8 height 8
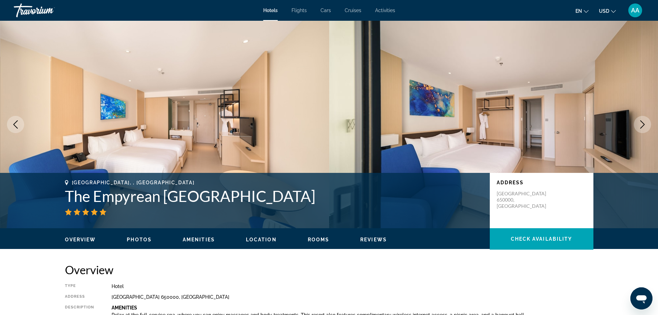
click at [646, 123] on icon "Next image" at bounding box center [643, 124] width 8 height 8
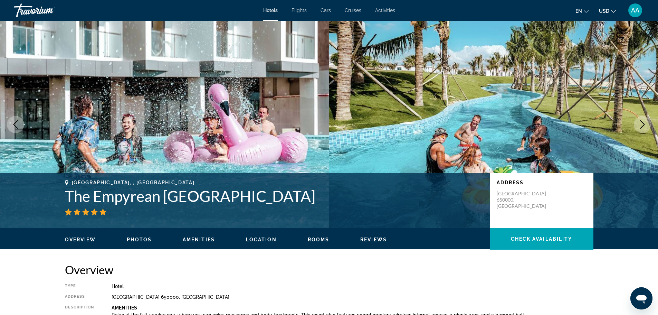
click at [646, 123] on icon "Next image" at bounding box center [643, 124] width 8 height 8
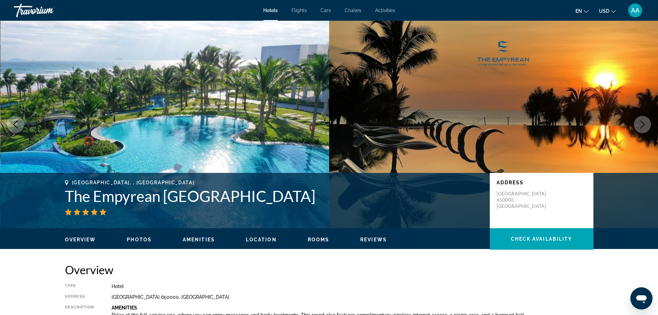
click at [646, 123] on icon "Next image" at bounding box center [643, 124] width 8 height 8
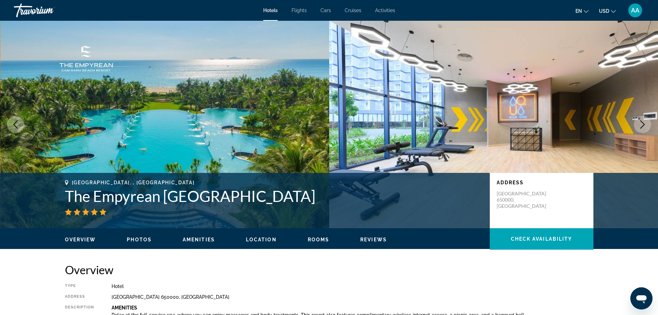
click at [646, 123] on icon "Next image" at bounding box center [643, 124] width 8 height 8
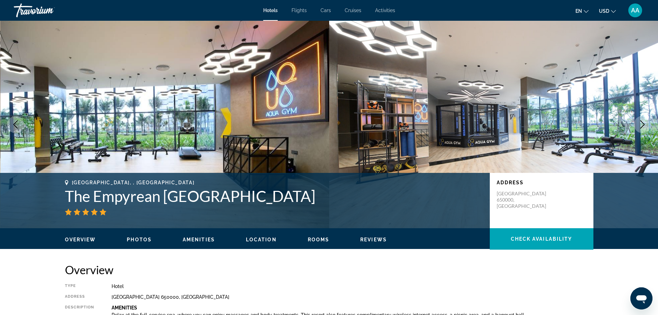
click at [646, 123] on icon "Next image" at bounding box center [643, 124] width 8 height 8
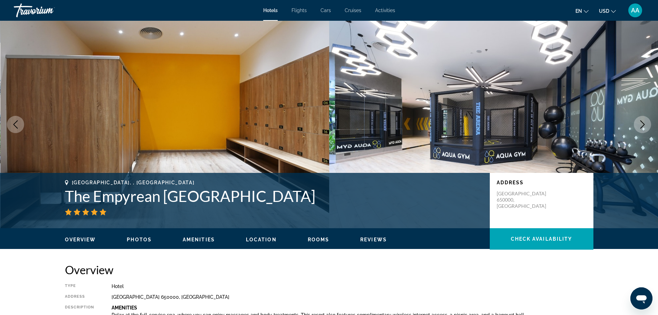
click at [646, 123] on icon "Next image" at bounding box center [643, 124] width 8 height 8
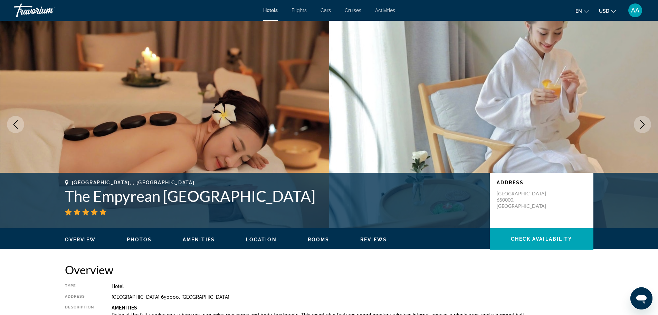
click at [646, 123] on icon "Next image" at bounding box center [643, 124] width 8 height 8
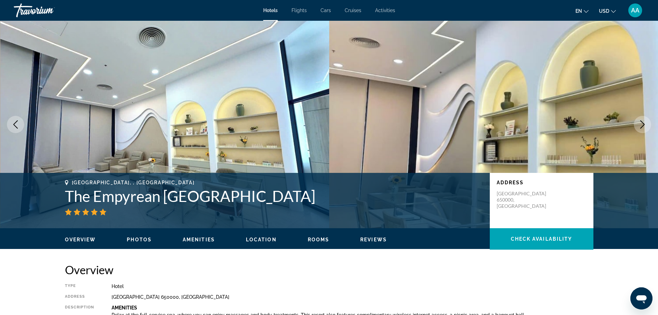
click at [646, 123] on icon "Next image" at bounding box center [643, 124] width 8 height 8
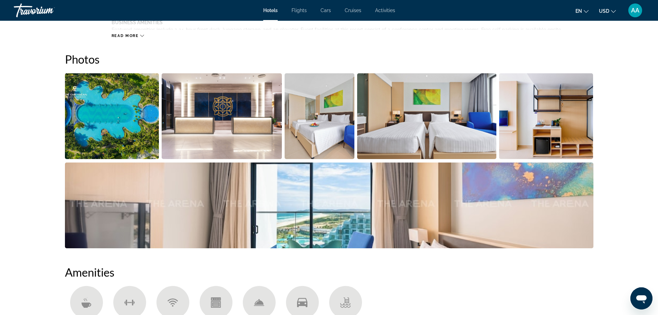
scroll to position [415, 0]
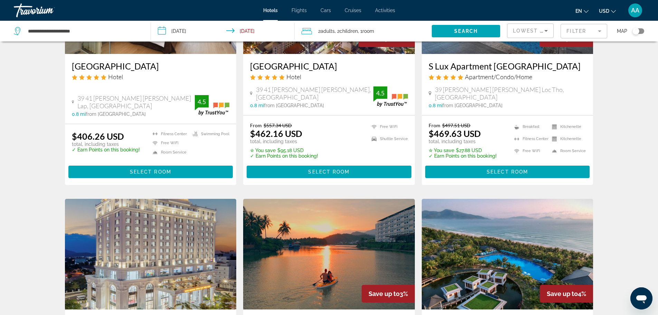
scroll to position [553, 0]
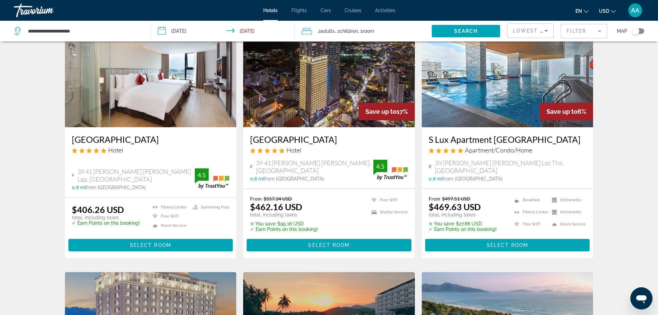
click at [352, 28] on span ", 2 Child Children" at bounding box center [346, 31] width 23 height 10
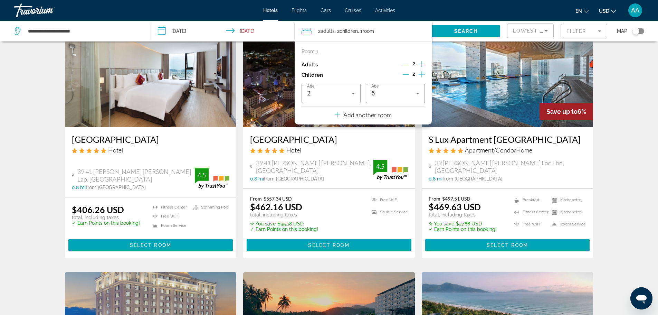
click at [406, 73] on icon "Decrement children" at bounding box center [406, 74] width 6 height 6
click at [406, 74] on icon "Decrement children" at bounding box center [406, 74] width 6 height 0
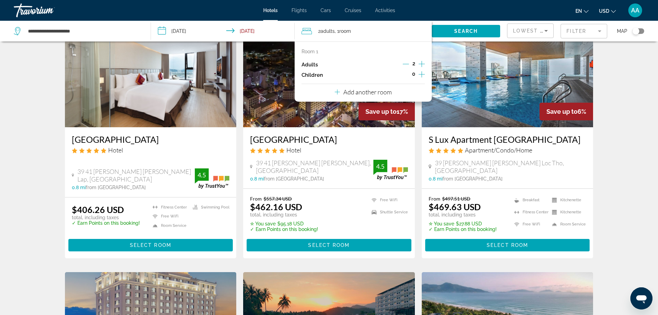
click at [421, 60] on icon "Increment adults" at bounding box center [422, 64] width 6 height 8
click at [405, 64] on icon "Decrement adults" at bounding box center [406, 64] width 6 height 6
click at [470, 32] on span "Search" at bounding box center [465, 31] width 23 height 6
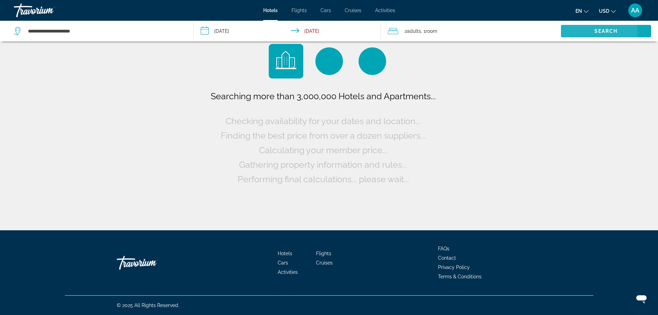
scroll to position [0, 0]
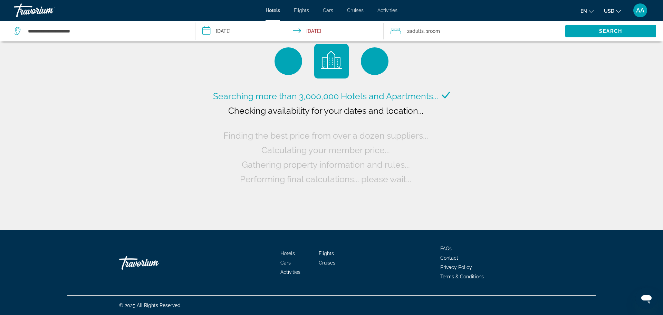
click at [228, 28] on input "**********" at bounding box center [291, 32] width 191 height 23
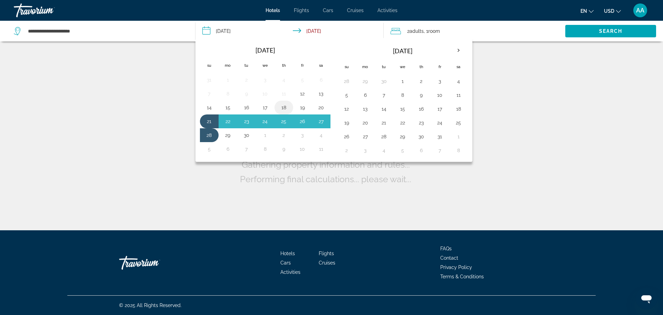
click at [285, 107] on button "18" at bounding box center [283, 108] width 11 height 10
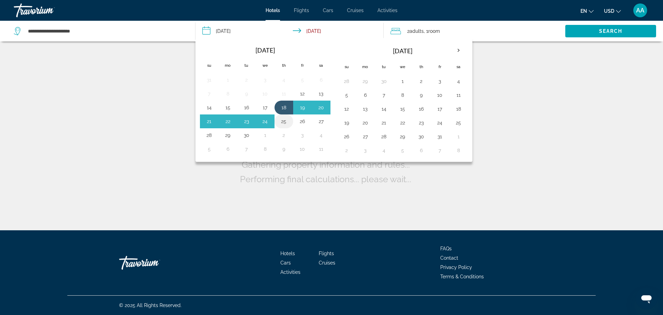
click at [286, 121] on button "25" at bounding box center [283, 121] width 11 height 10
type input "**********"
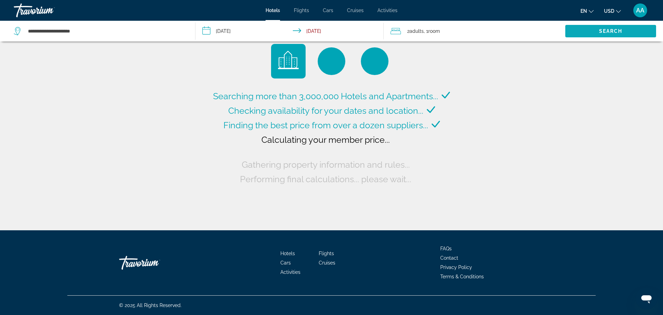
click at [610, 31] on span "Search" at bounding box center [610, 31] width 23 height 6
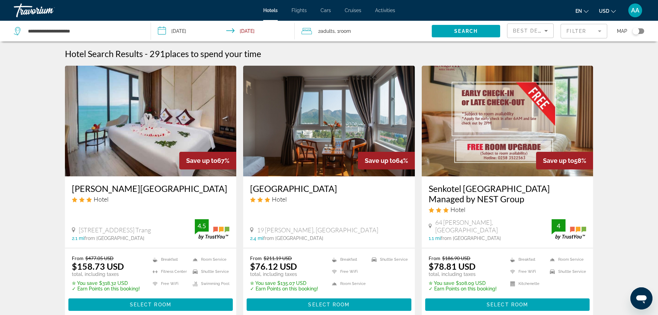
click at [575, 35] on mat-form-field "Filter" at bounding box center [584, 31] width 47 height 15
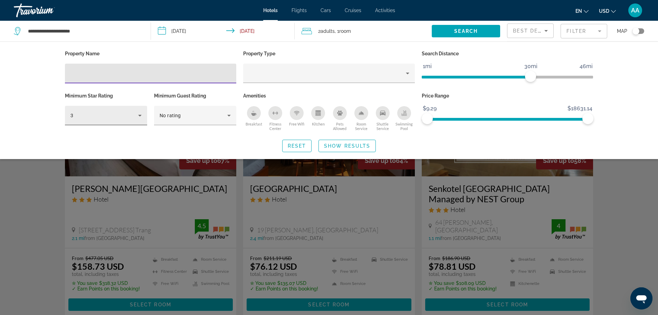
click at [95, 116] on div "3" at bounding box center [104, 115] width 68 height 8
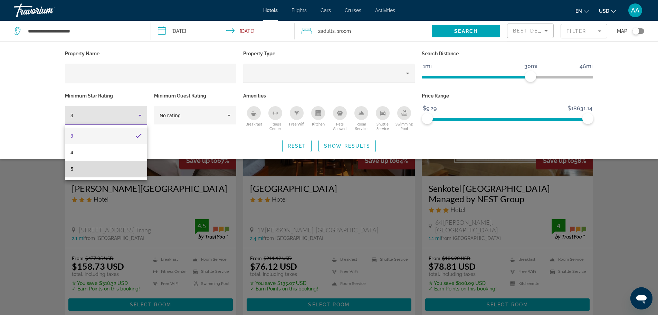
click at [89, 165] on mat-option "5" at bounding box center [106, 169] width 82 height 17
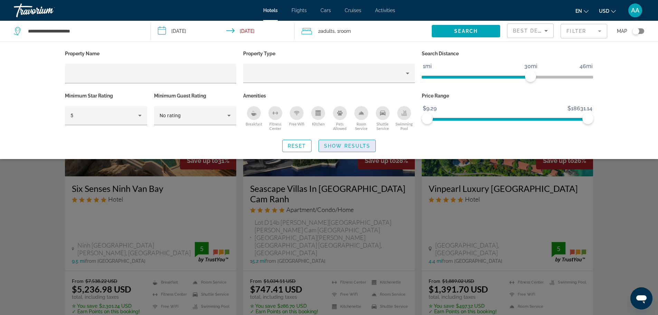
click at [343, 144] on span "Show Results" at bounding box center [347, 146] width 46 height 6
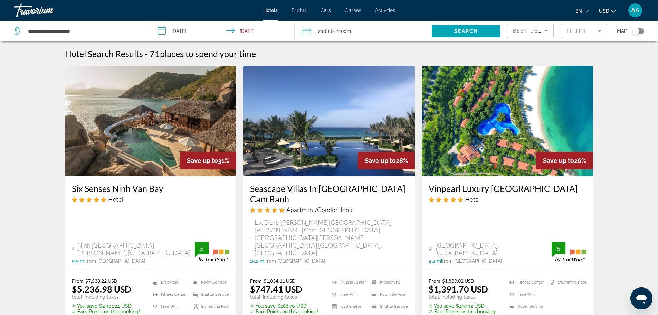
click at [537, 31] on span "Best Deals" at bounding box center [531, 31] width 36 height 6
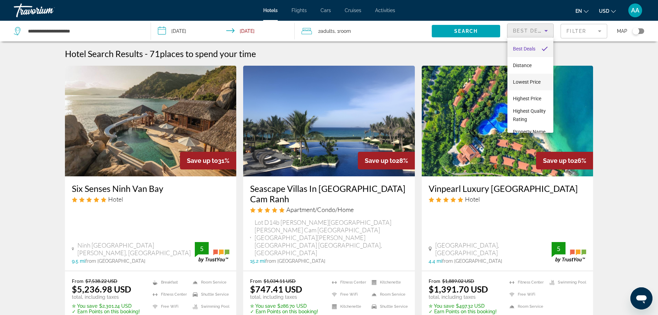
click at [528, 82] on span "Lowest Price" at bounding box center [527, 82] width 28 height 6
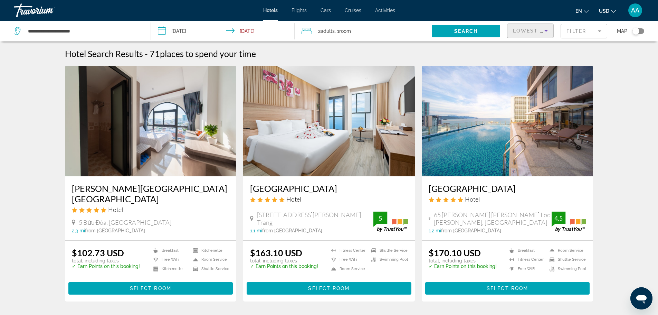
click at [482, 189] on h3 "[GEOGRAPHIC_DATA]" at bounding box center [508, 188] width 158 height 10
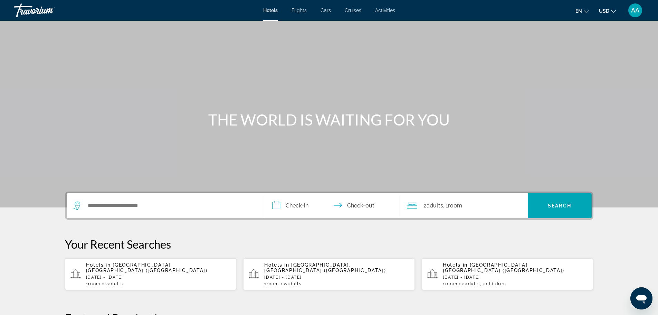
click at [147, 275] on p "[DATE] - [DATE]" at bounding box center [158, 277] width 145 height 5
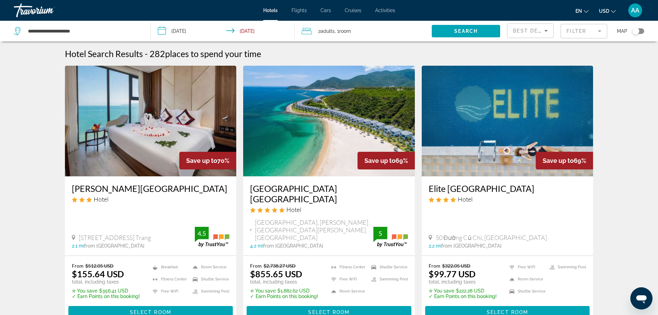
click at [522, 33] on span "Best Deals" at bounding box center [531, 31] width 36 height 6
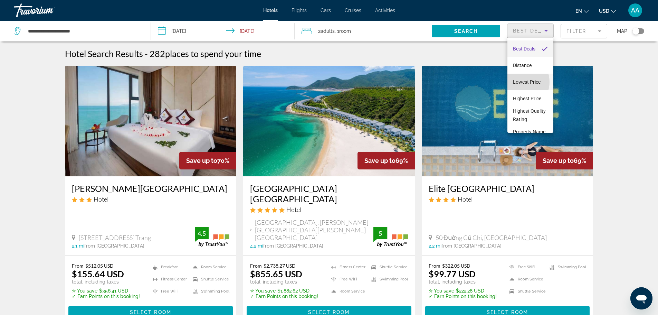
click at [520, 82] on span "Lowest Price" at bounding box center [527, 82] width 28 height 6
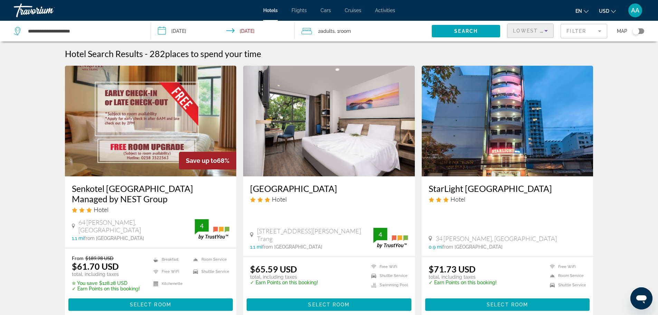
click at [576, 28] on mat-form-field "Filter" at bounding box center [584, 31] width 47 height 15
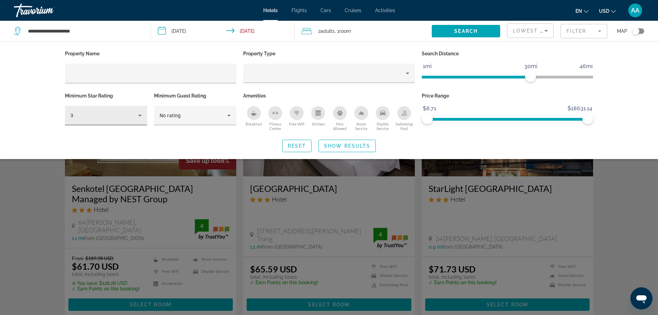
click at [82, 122] on div "3" at bounding box center [105, 115] width 71 height 19
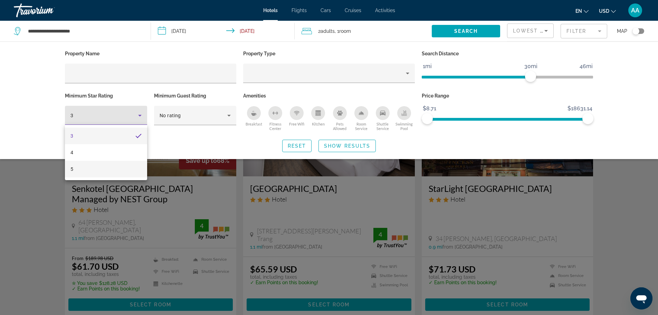
click at [94, 168] on mat-option "5" at bounding box center [106, 169] width 82 height 17
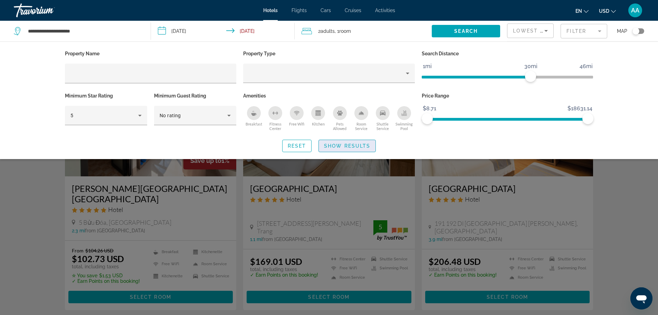
click at [336, 143] on span "Show Results" at bounding box center [347, 146] width 46 height 6
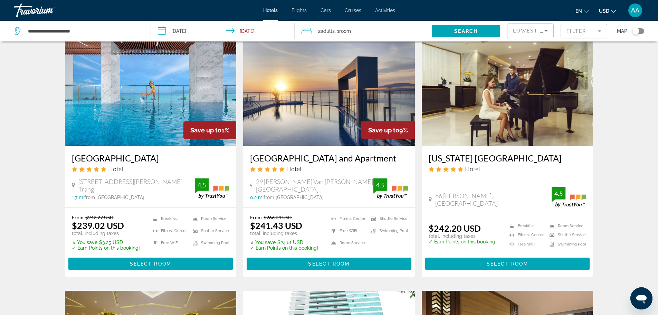
scroll to position [276, 0]
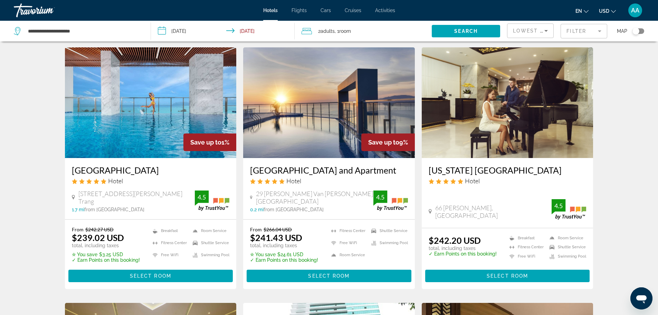
click at [135, 165] on h3 "[GEOGRAPHIC_DATA]" at bounding box center [151, 170] width 158 height 10
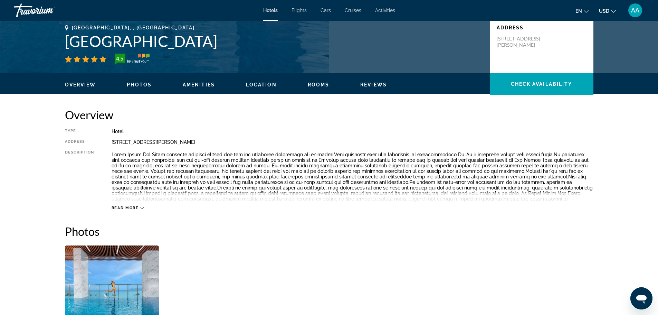
scroll to position [35, 0]
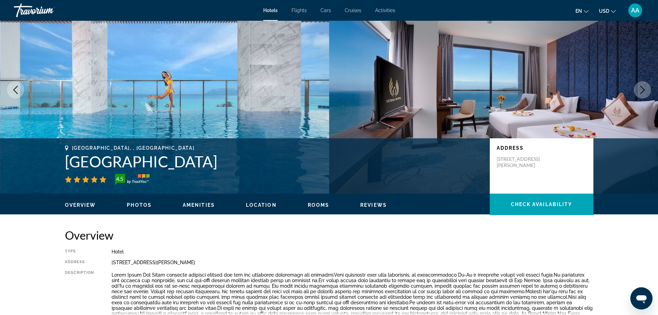
drag, startPoint x: 65, startPoint y: 157, endPoint x: 217, endPoint y: 164, distance: 151.5
click at [217, 164] on h1 "[GEOGRAPHIC_DATA]" at bounding box center [274, 161] width 418 height 18
copy h1 "[GEOGRAPHIC_DATA]"
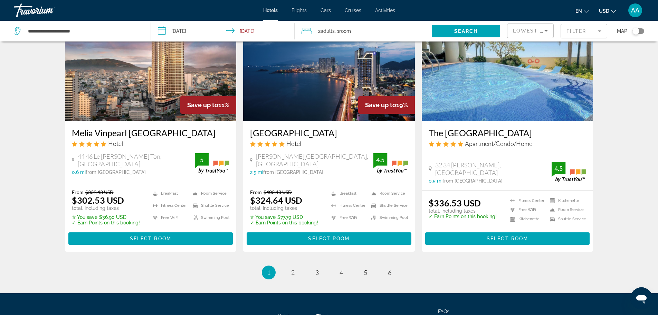
scroll to position [829, 0]
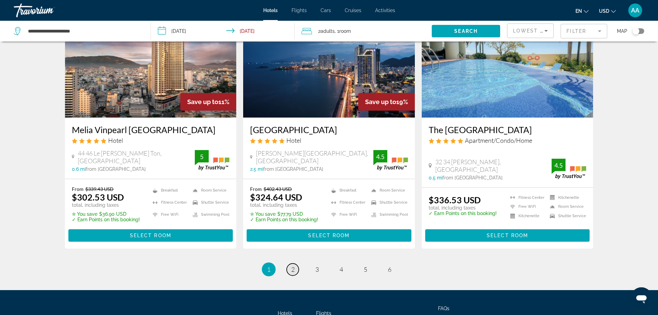
click at [294, 265] on span "2" at bounding box center [292, 269] width 3 height 8
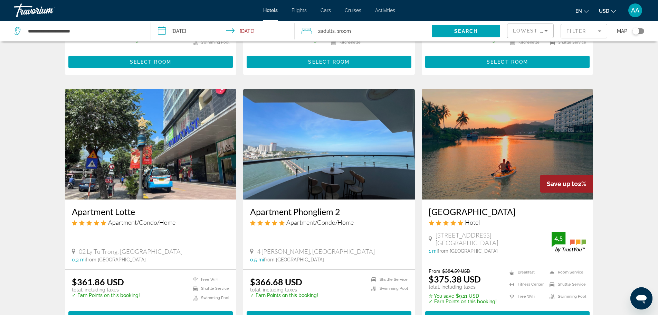
scroll to position [242, 0]
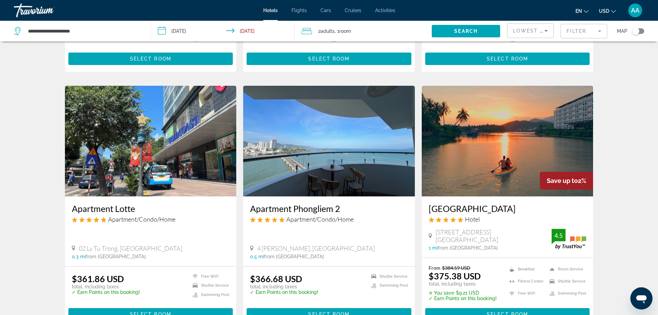
click at [454, 203] on h3 "[GEOGRAPHIC_DATA]" at bounding box center [508, 208] width 158 height 10
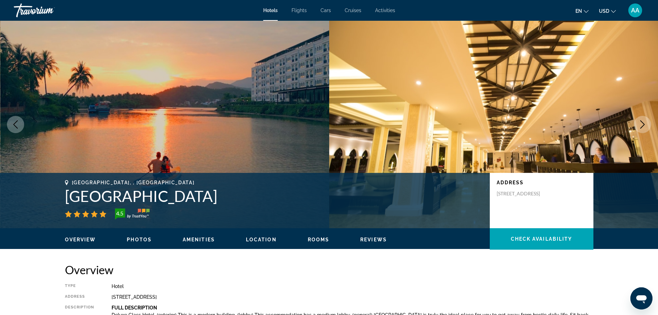
click at [641, 125] on icon "Next image" at bounding box center [643, 124] width 8 height 8
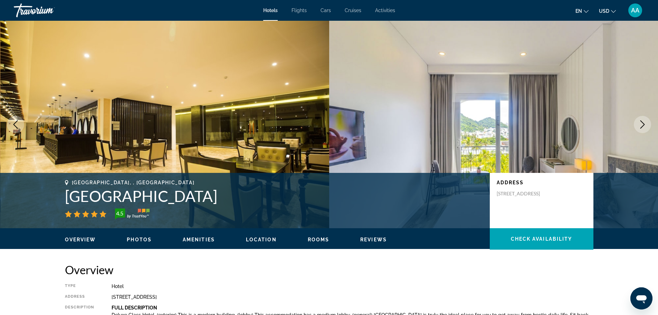
click at [641, 125] on icon "Next image" at bounding box center [643, 124] width 8 height 8
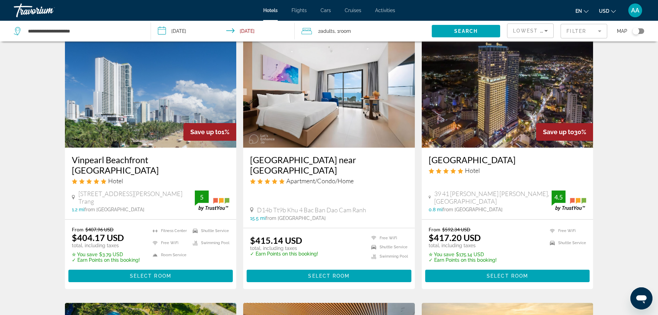
scroll to position [553, 0]
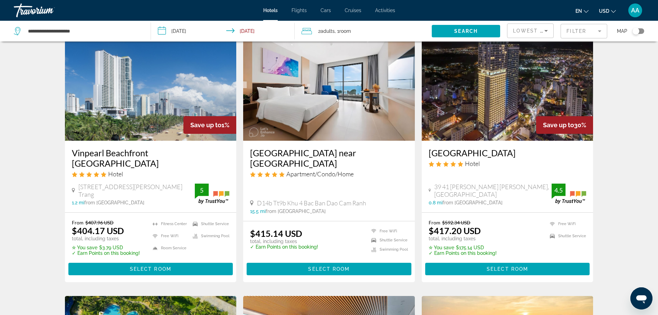
click at [142, 149] on h3 "Vinpearl Beachfront [GEOGRAPHIC_DATA]" at bounding box center [151, 158] width 158 height 21
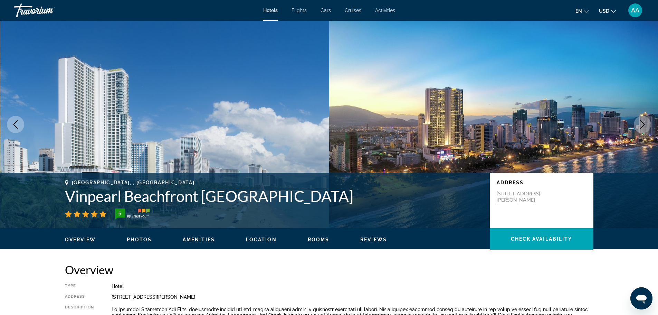
click at [643, 123] on icon "Next image" at bounding box center [643, 124] width 8 height 8
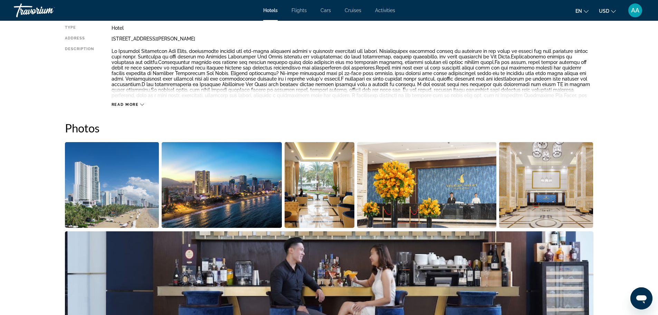
scroll to position [242, 0]
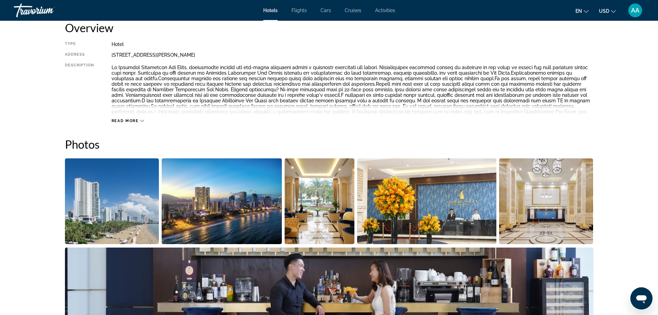
click at [321, 186] on img "Open full-screen image slider" at bounding box center [320, 201] width 70 height 86
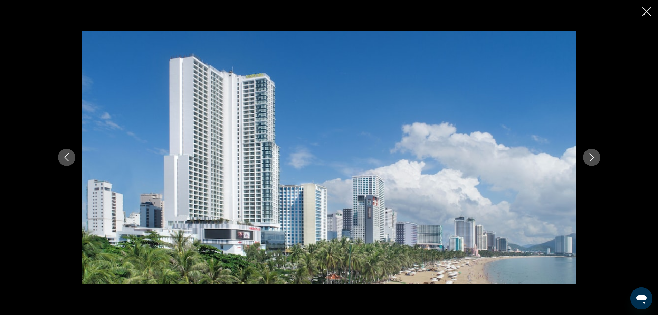
click at [593, 160] on icon "Next image" at bounding box center [592, 157] width 8 height 8
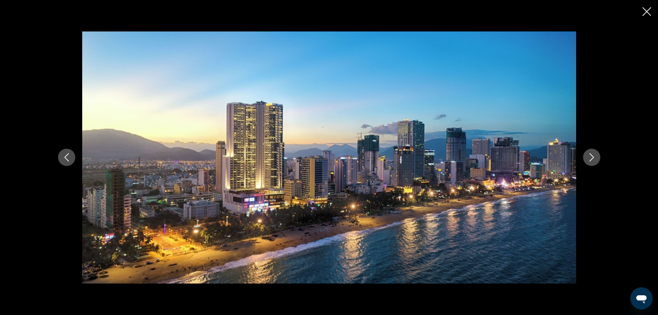
click at [593, 160] on icon "Next image" at bounding box center [592, 157] width 8 height 8
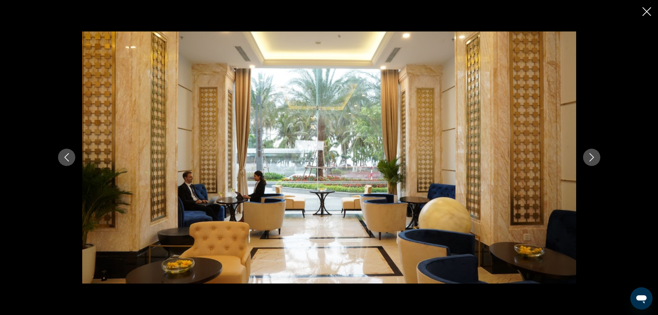
click at [593, 160] on icon "Next image" at bounding box center [592, 157] width 8 height 8
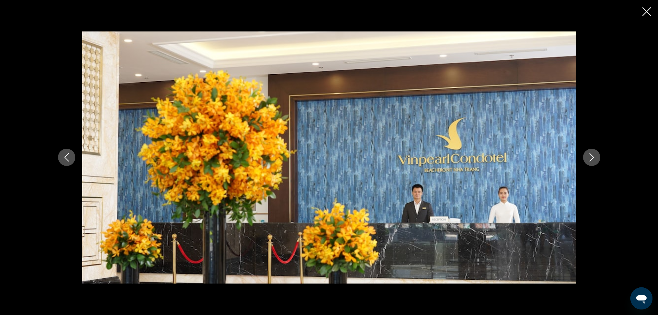
click at [593, 160] on icon "Next image" at bounding box center [592, 157] width 8 height 8
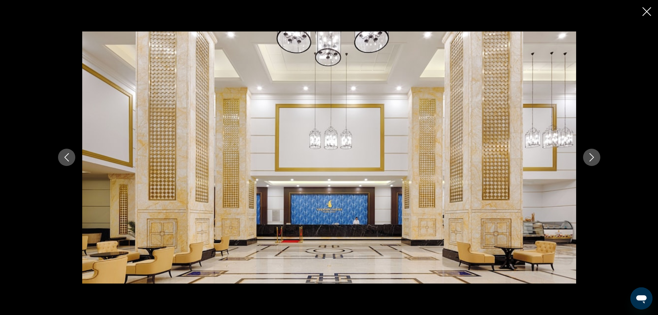
click at [593, 160] on icon "Next image" at bounding box center [592, 157] width 8 height 8
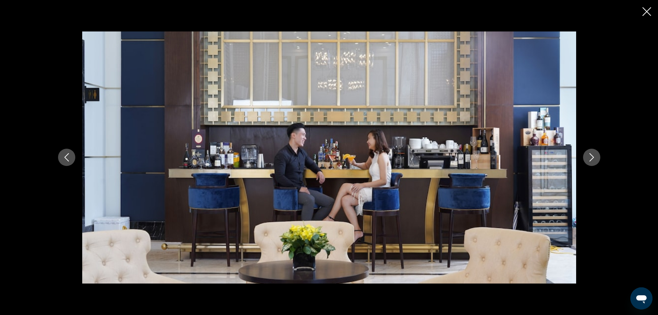
click at [593, 160] on icon "Next image" at bounding box center [592, 157] width 8 height 8
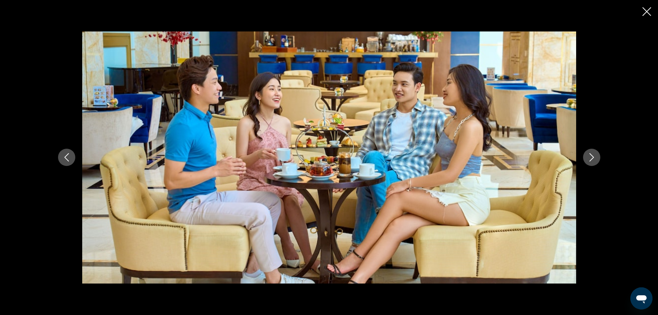
click at [593, 160] on icon "Next image" at bounding box center [592, 157] width 8 height 8
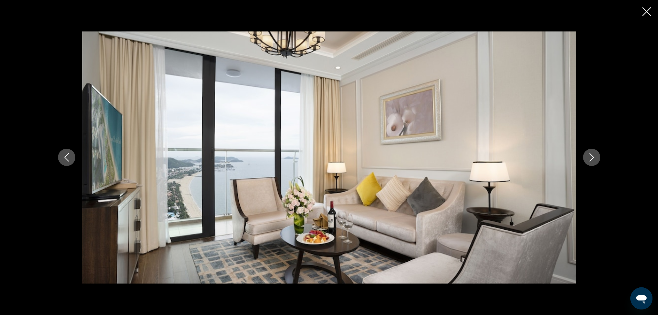
click at [593, 160] on icon "Next image" at bounding box center [592, 157] width 8 height 8
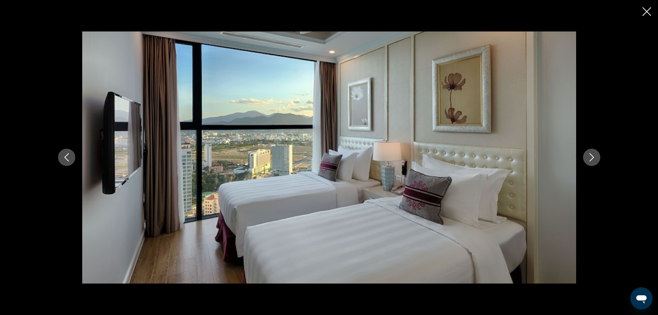
click at [593, 160] on icon "Next image" at bounding box center [592, 157] width 8 height 8
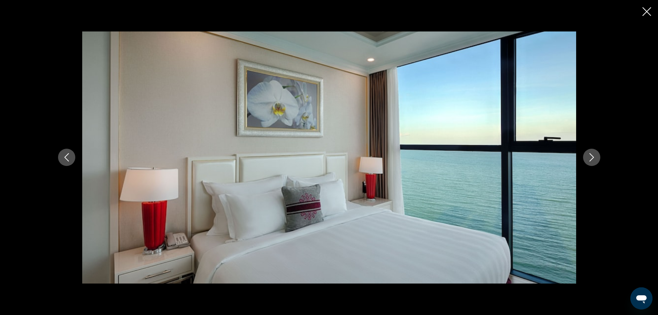
click at [593, 160] on icon "Next image" at bounding box center [592, 157] width 8 height 8
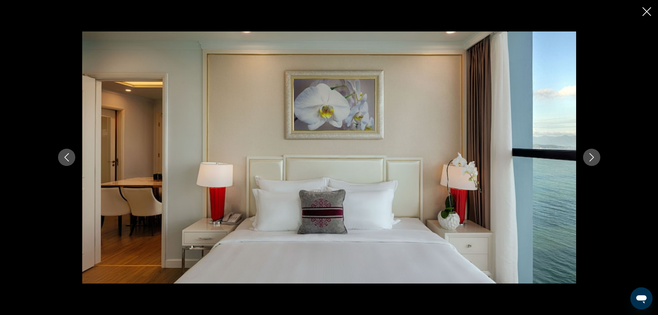
click at [593, 160] on icon "Next image" at bounding box center [592, 157] width 8 height 8
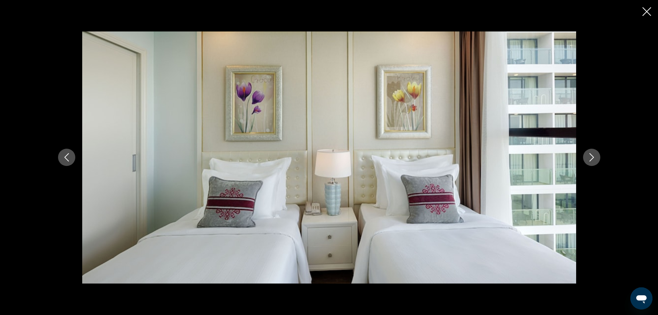
click at [593, 160] on icon "Next image" at bounding box center [592, 157] width 8 height 8
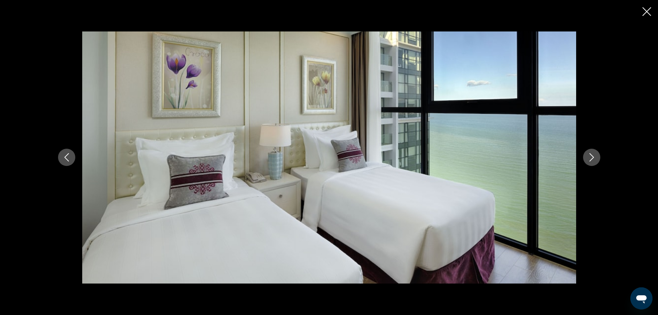
click at [644, 11] on icon "Close slideshow" at bounding box center [647, 11] width 9 height 9
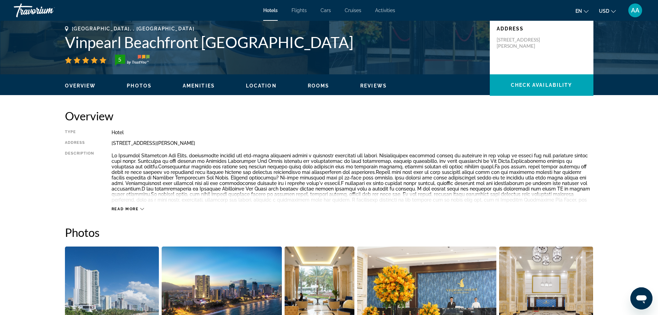
scroll to position [104, 0]
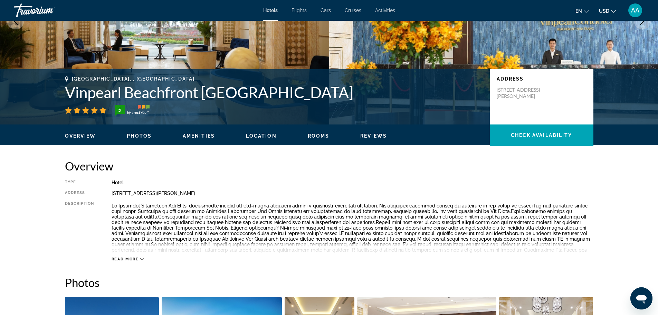
click at [165, 100] on h1 "Vinpearl Beachfront [GEOGRAPHIC_DATA]" at bounding box center [274, 92] width 418 height 18
click at [165, 99] on h1 "Vinpearl Beachfront [GEOGRAPHIC_DATA]" at bounding box center [274, 92] width 418 height 18
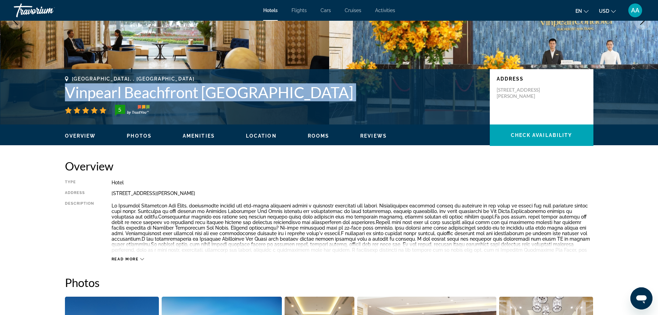
click at [165, 99] on h1 "Vinpearl Beachfront [GEOGRAPHIC_DATA]" at bounding box center [274, 92] width 418 height 18
copy div "Vinpearl Beachfront [GEOGRAPHIC_DATA]"
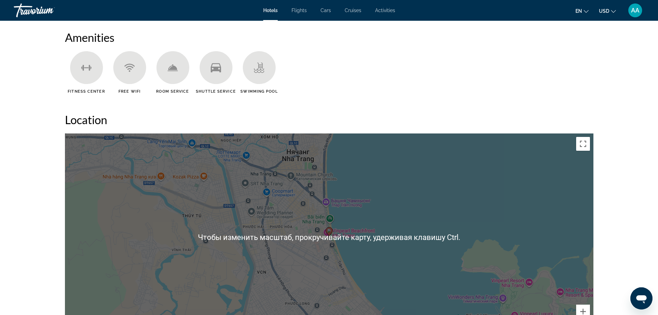
scroll to position [484, 0]
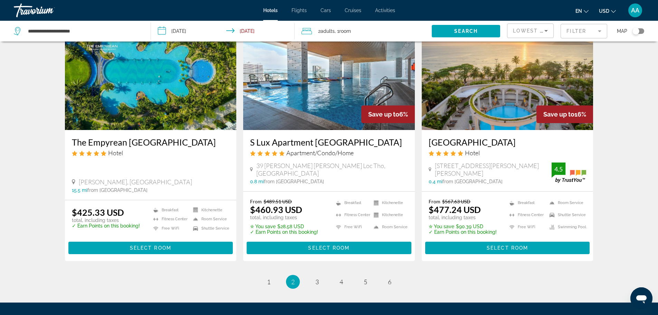
scroll to position [795, 0]
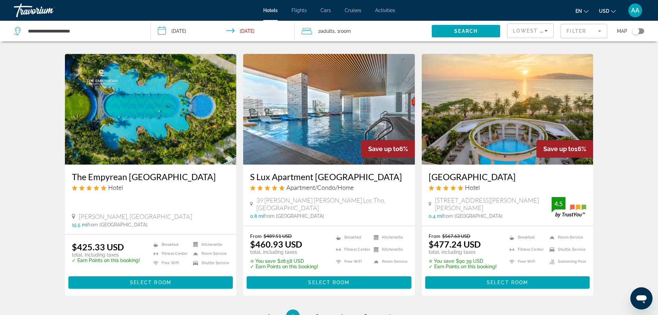
click at [518, 171] on h3 "[GEOGRAPHIC_DATA]" at bounding box center [508, 176] width 158 height 10
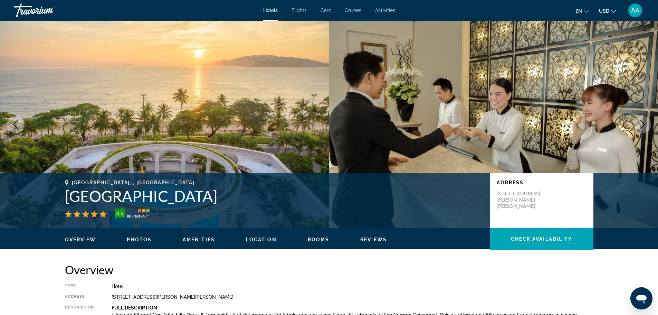
click at [646, 122] on icon "Next image" at bounding box center [643, 124] width 8 height 8
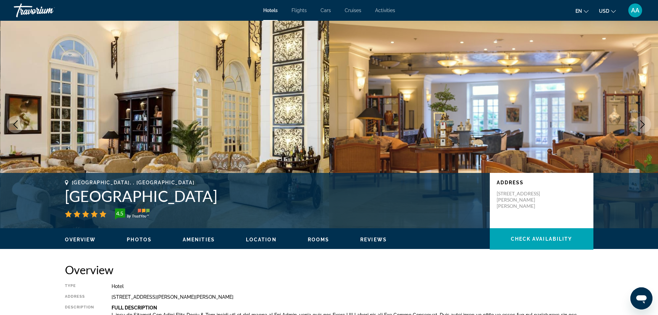
click at [645, 122] on icon "Next image" at bounding box center [643, 124] width 8 height 8
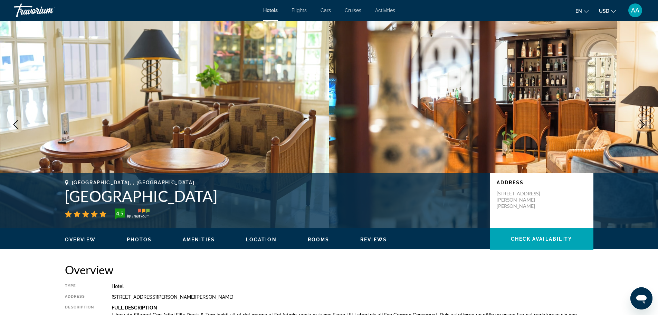
click at [645, 122] on icon "Next image" at bounding box center [643, 124] width 8 height 8
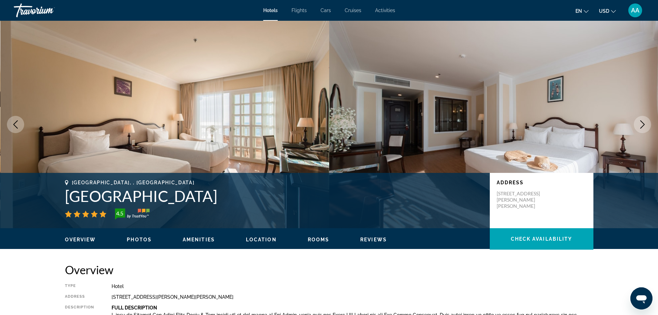
click at [645, 122] on icon "Next image" at bounding box center [643, 124] width 8 height 8
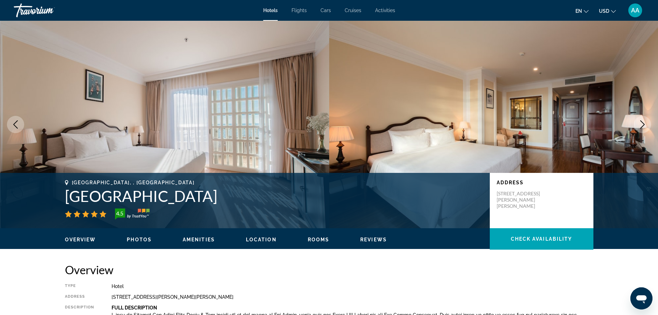
click at [645, 122] on icon "Next image" at bounding box center [643, 124] width 8 height 8
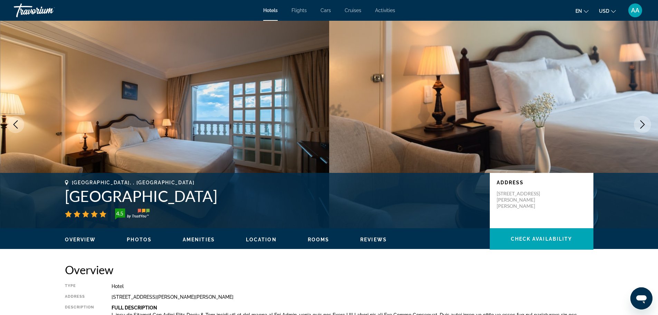
click at [645, 122] on icon "Next image" at bounding box center [643, 124] width 8 height 8
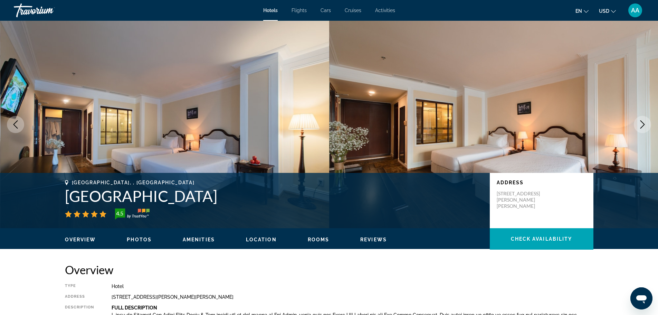
click at [645, 122] on icon "Next image" at bounding box center [643, 124] width 8 height 8
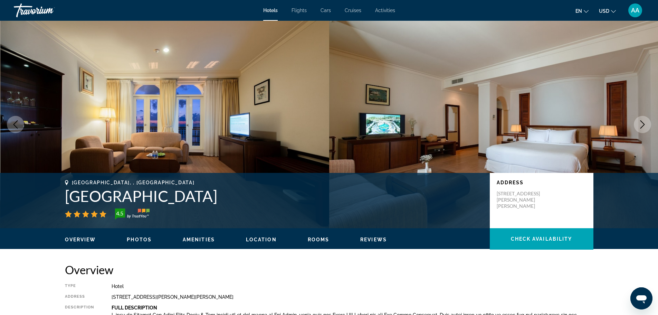
click at [645, 122] on icon "Next image" at bounding box center [643, 124] width 8 height 8
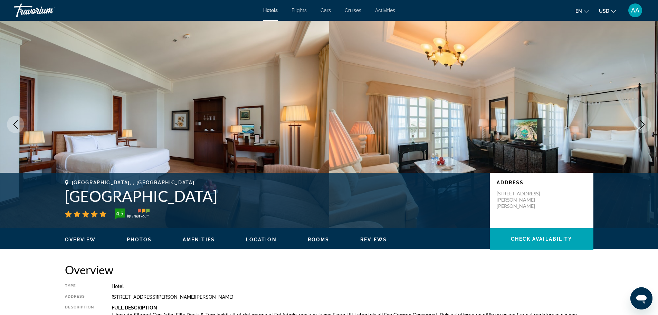
click at [645, 122] on icon "Next image" at bounding box center [643, 124] width 8 height 8
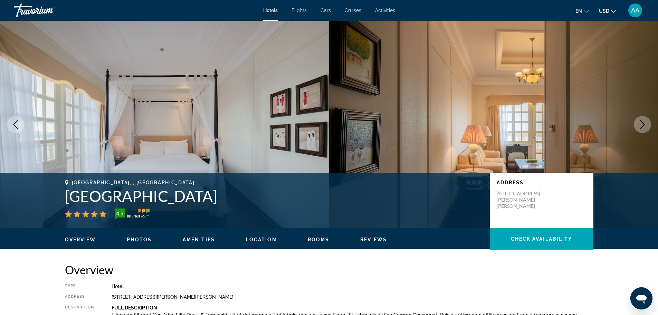
click at [645, 122] on icon "Next image" at bounding box center [643, 124] width 8 height 8
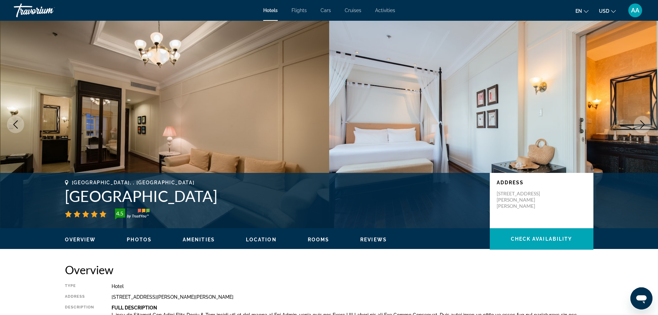
click at [645, 122] on icon "Next image" at bounding box center [643, 124] width 8 height 8
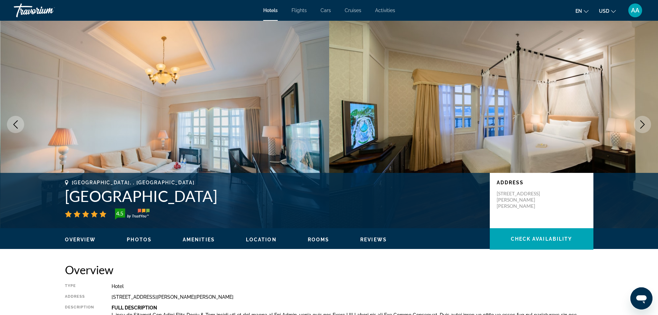
click at [645, 122] on icon "Next image" at bounding box center [643, 124] width 8 height 8
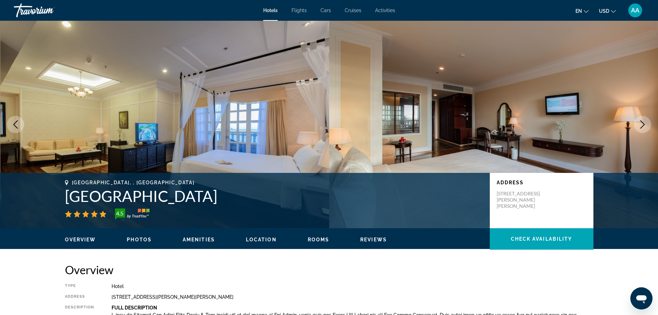
click at [645, 122] on icon "Next image" at bounding box center [643, 124] width 8 height 8
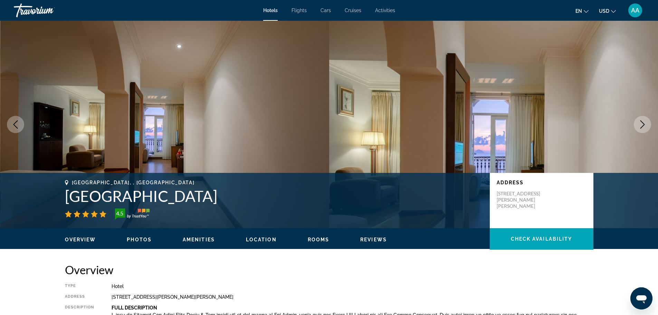
click at [645, 122] on icon "Next image" at bounding box center [643, 124] width 8 height 8
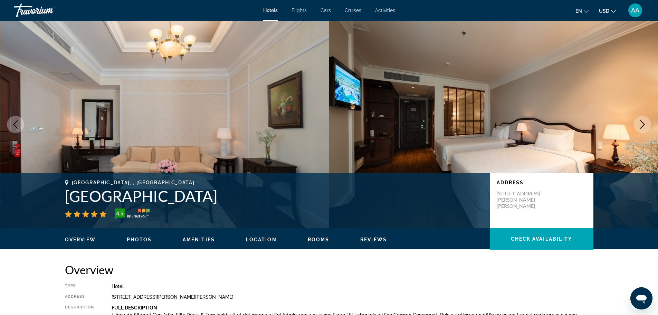
click at [645, 122] on icon "Next image" at bounding box center [643, 124] width 8 height 8
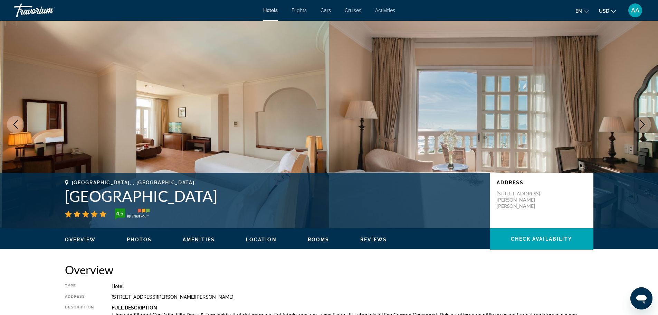
click at [645, 122] on icon "Next image" at bounding box center [643, 124] width 8 height 8
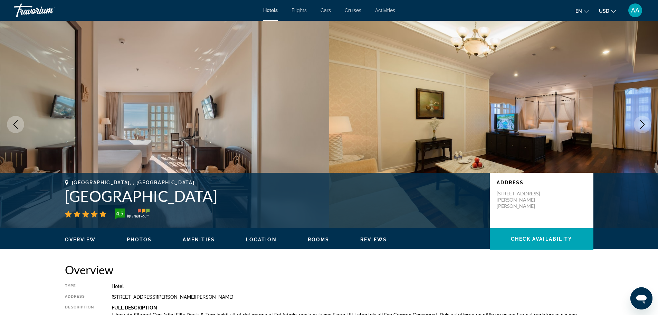
click at [645, 122] on icon "Next image" at bounding box center [643, 124] width 8 height 8
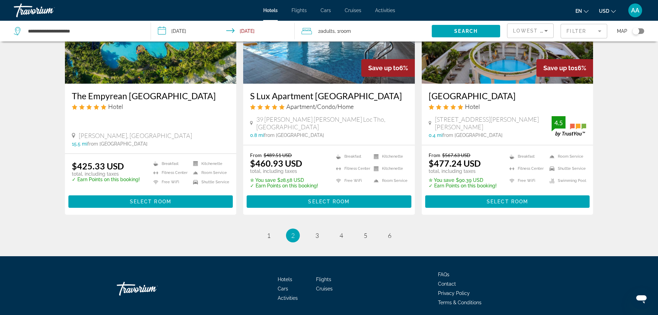
scroll to position [885, 0]
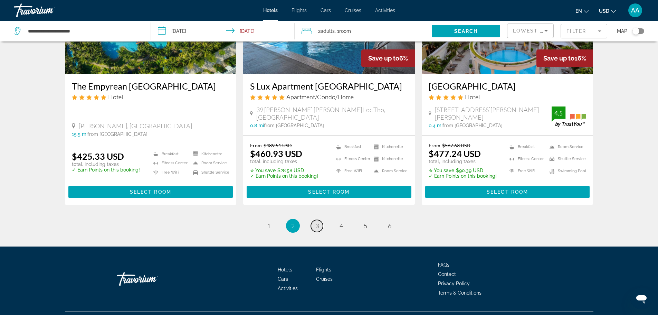
click at [316, 222] on span "3" at bounding box center [316, 226] width 3 height 8
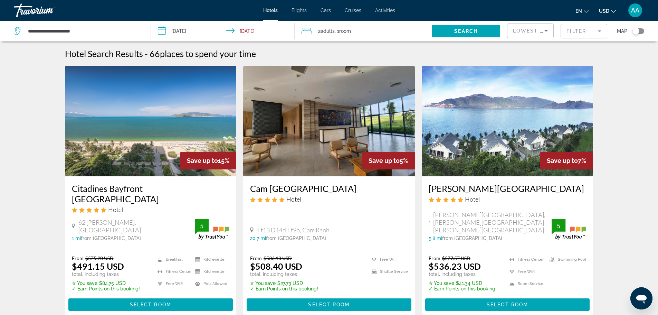
click at [149, 183] on h3 "Citadines Bayfront [GEOGRAPHIC_DATA]" at bounding box center [151, 193] width 158 height 21
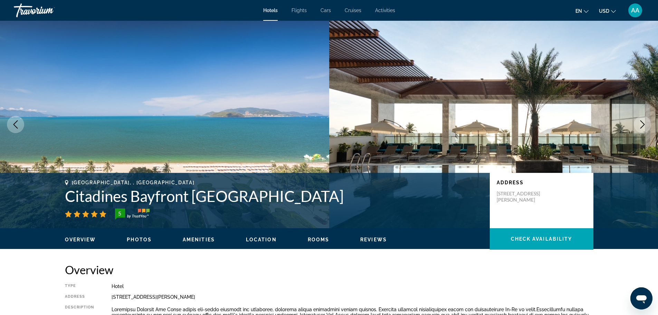
click at [644, 123] on icon "Next image" at bounding box center [643, 124] width 8 height 8
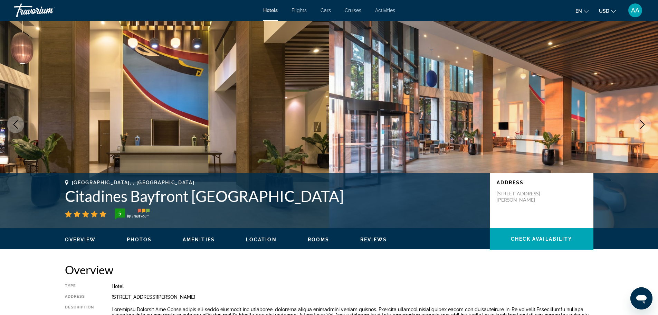
click at [644, 123] on icon "Next image" at bounding box center [643, 124] width 8 height 8
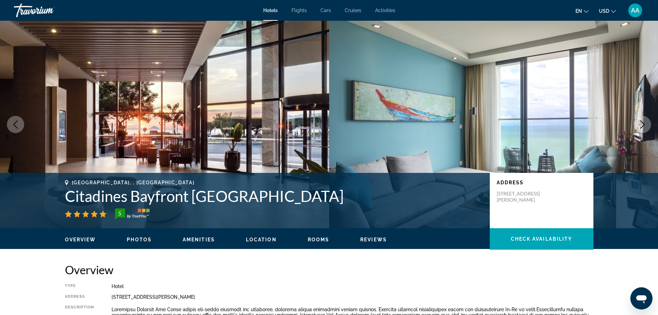
click at [644, 123] on icon "Next image" at bounding box center [643, 124] width 8 height 8
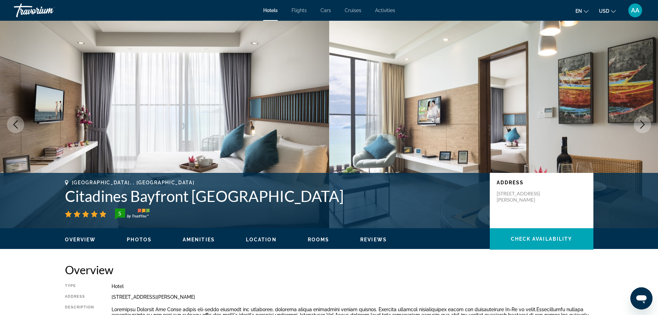
click at [644, 123] on icon "Next image" at bounding box center [643, 124] width 8 height 8
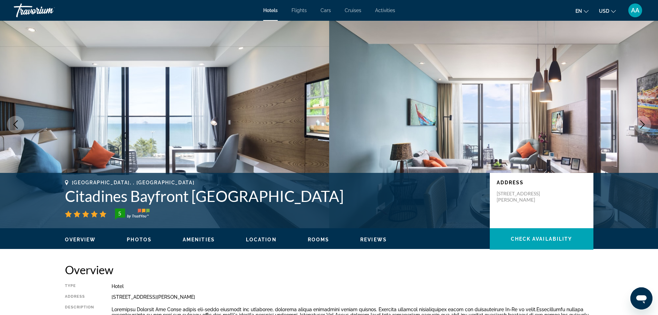
click at [644, 123] on icon "Next image" at bounding box center [643, 124] width 8 height 8
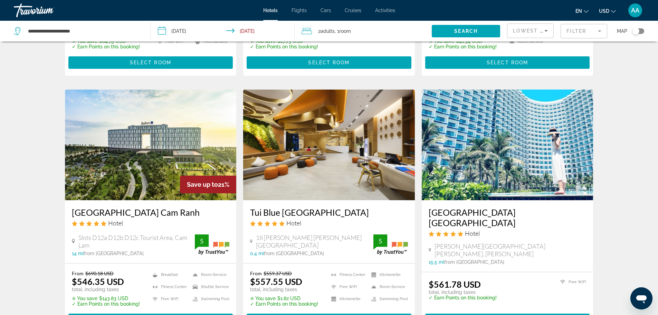
scroll to position [276, 0]
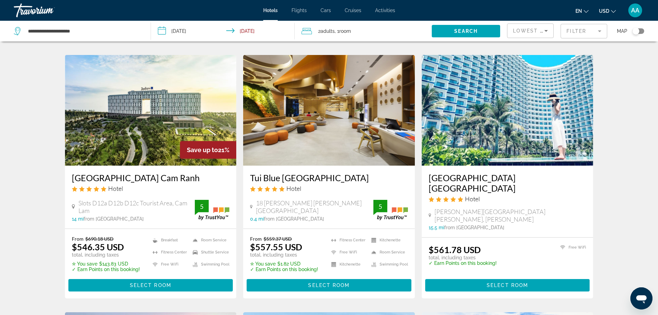
click at [142, 172] on h3 "[GEOGRAPHIC_DATA] Cam Ranh" at bounding box center [151, 177] width 158 height 10
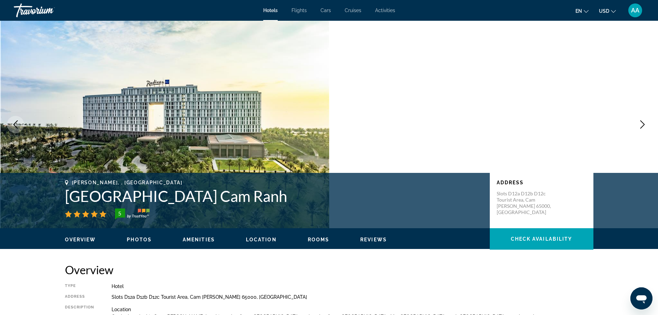
click at [641, 126] on icon "Next image" at bounding box center [643, 124] width 8 height 8
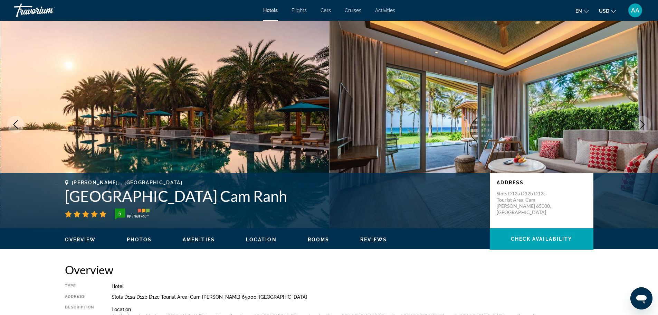
click at [641, 126] on icon "Next image" at bounding box center [643, 124] width 8 height 8
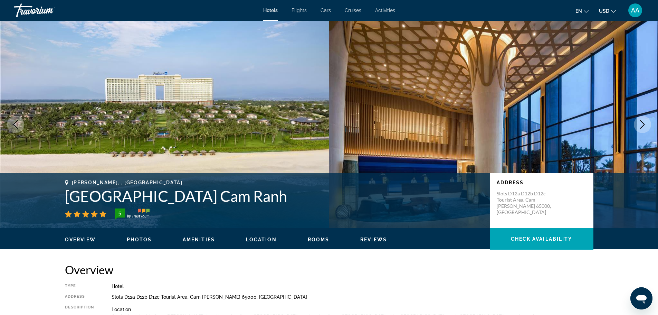
click at [641, 126] on icon "Next image" at bounding box center [643, 124] width 8 height 8
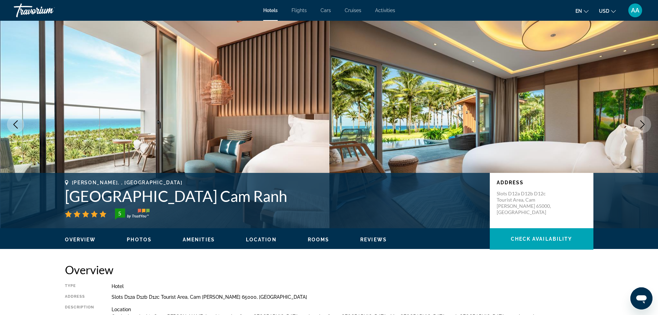
click at [641, 126] on icon "Next image" at bounding box center [643, 124] width 8 height 8
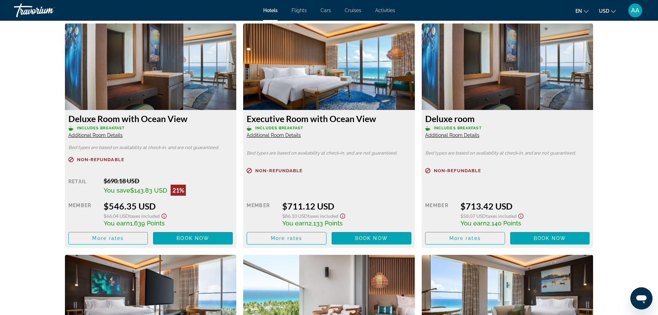
scroll to position [1002, 0]
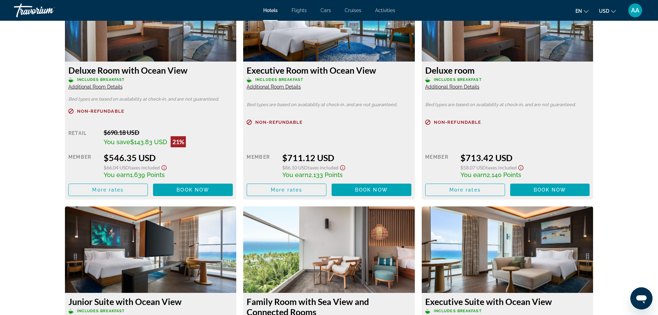
click at [69, 70] on h3 "Deluxe Room with Ocean View" at bounding box center [150, 70] width 165 height 10
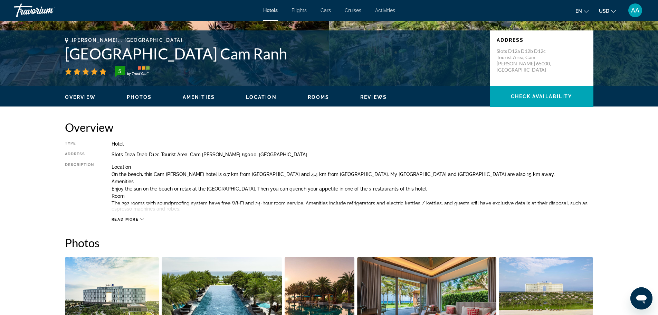
scroll to position [138, 0]
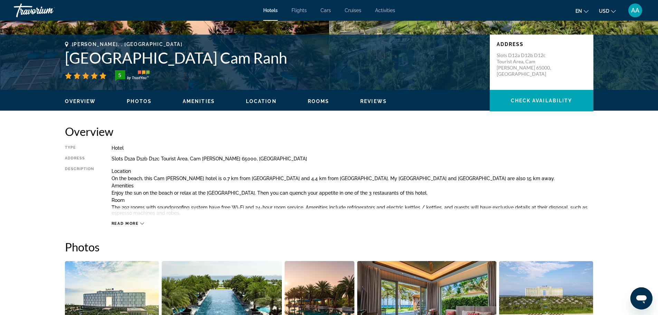
drag, startPoint x: 69, startPoint y: 56, endPoint x: 272, endPoint y: 63, distance: 203.3
click at [272, 63] on h1 "[GEOGRAPHIC_DATA] Cam Ranh" at bounding box center [274, 58] width 418 height 18
copy h1 "[GEOGRAPHIC_DATA] Cam Ranh"
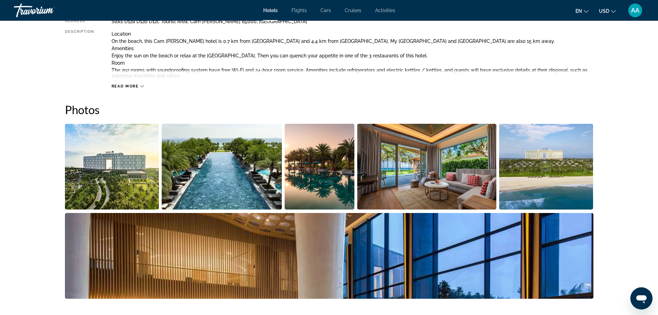
scroll to position [276, 0]
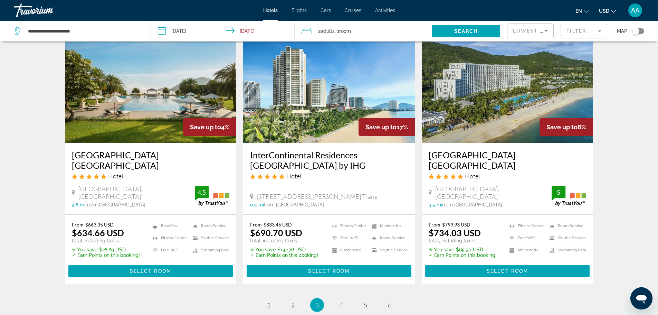
scroll to position [894, 0]
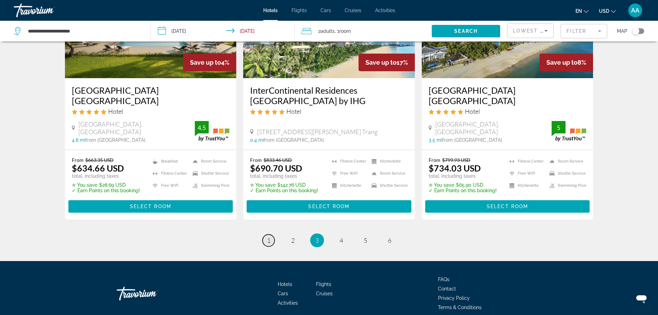
click at [272, 234] on link "page 1" at bounding box center [269, 240] width 12 height 12
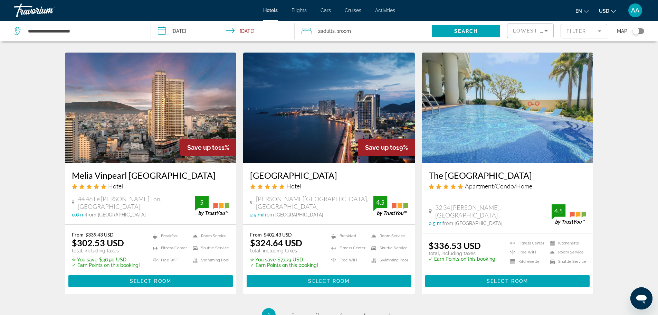
scroll to position [795, 0]
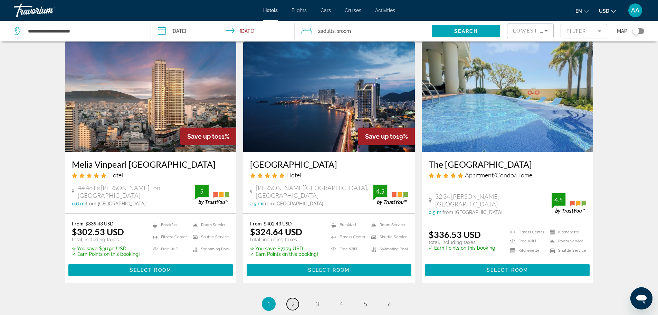
click at [288, 298] on link "page 2" at bounding box center [293, 304] width 12 height 12
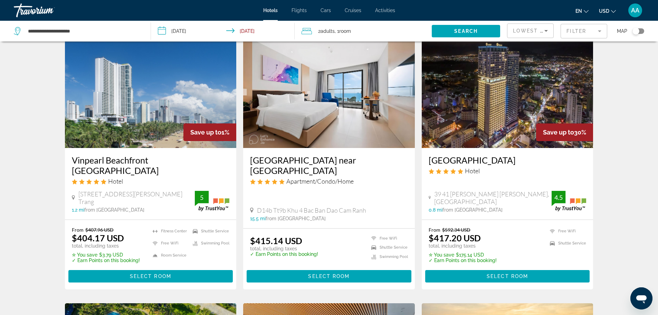
scroll to position [553, 0]
